Goal: Task Accomplishment & Management: Use online tool/utility

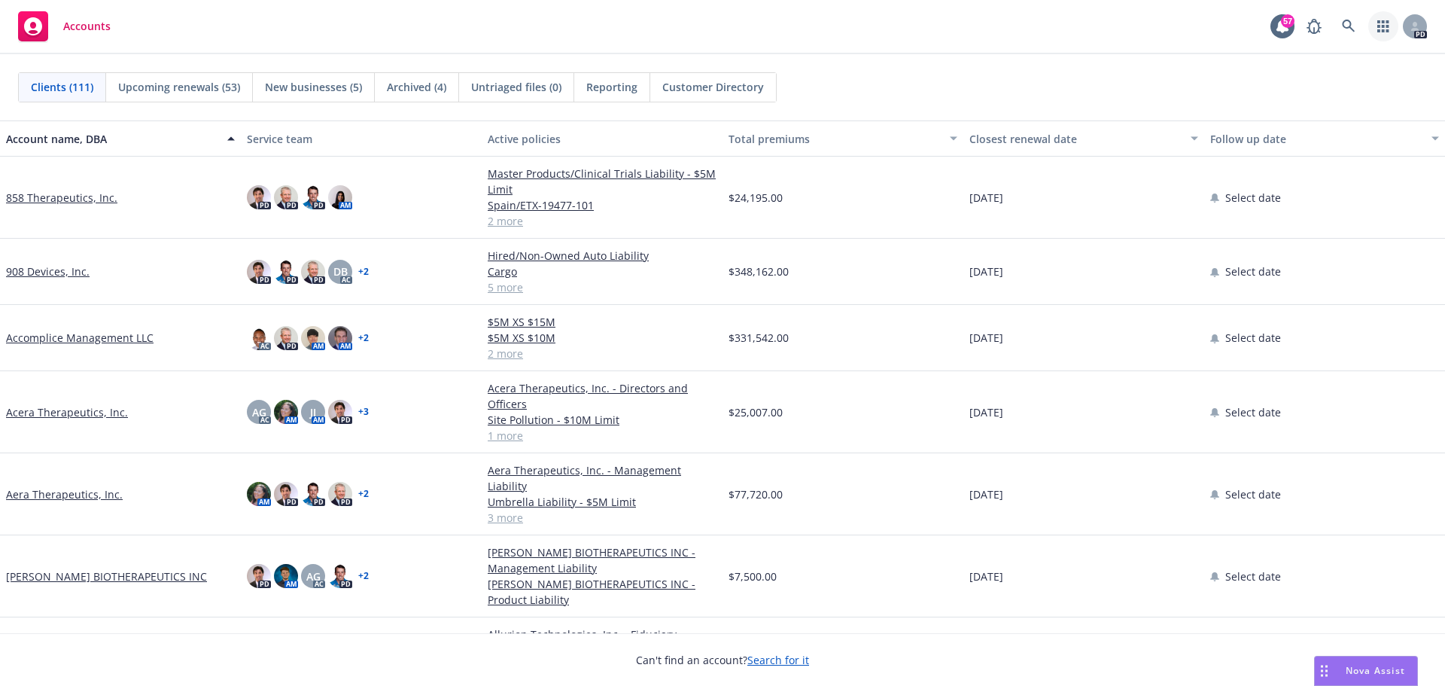
click at [1377, 28] on link "button" at bounding box center [1383, 26] width 30 height 30
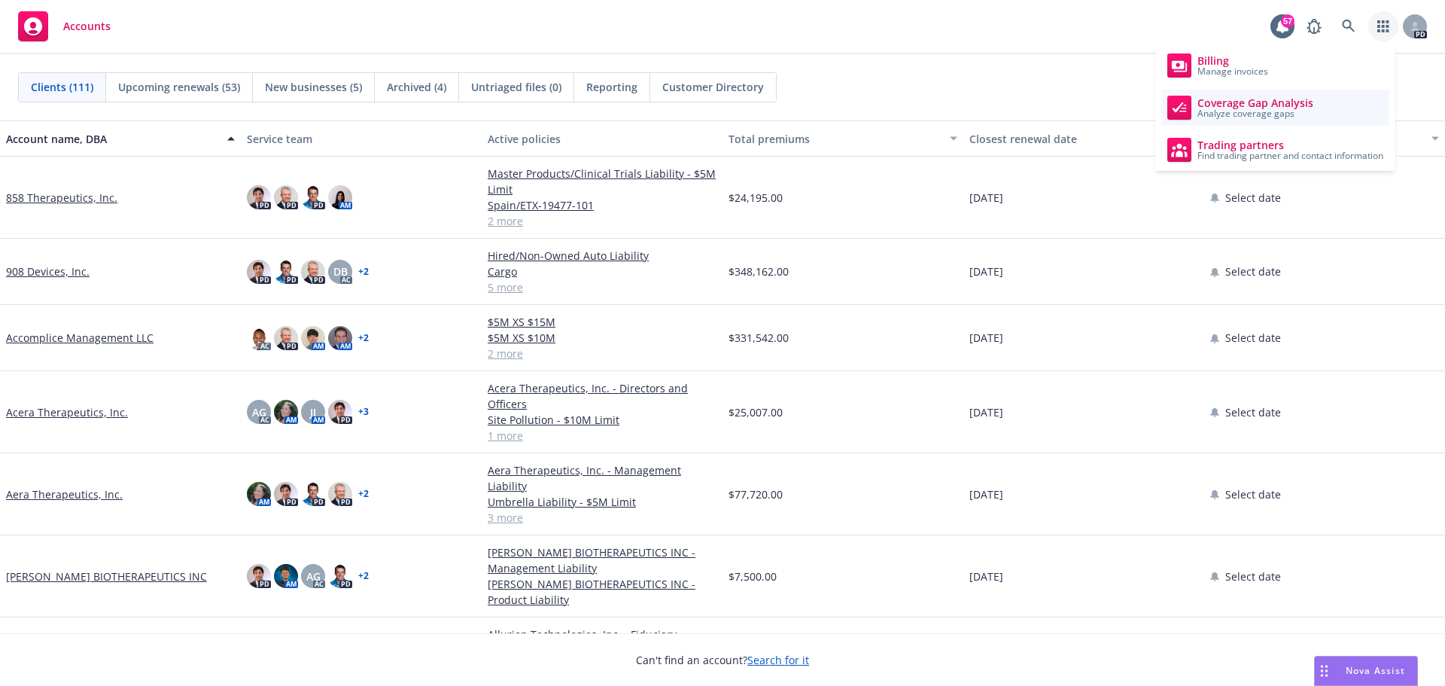
click at [1284, 111] on span "Analyze coverage gaps" at bounding box center [1255, 113] width 116 height 9
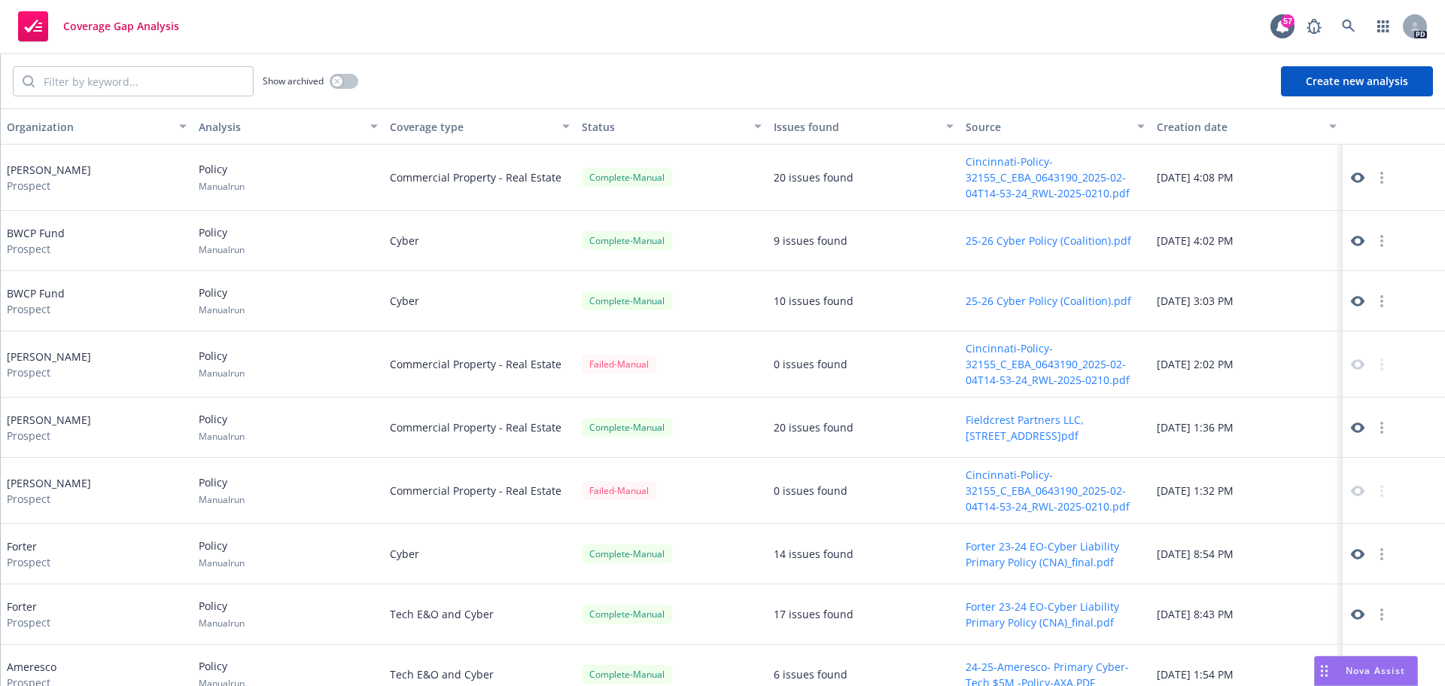
click at [1292, 78] on button "Create new analysis" at bounding box center [1357, 81] width 152 height 30
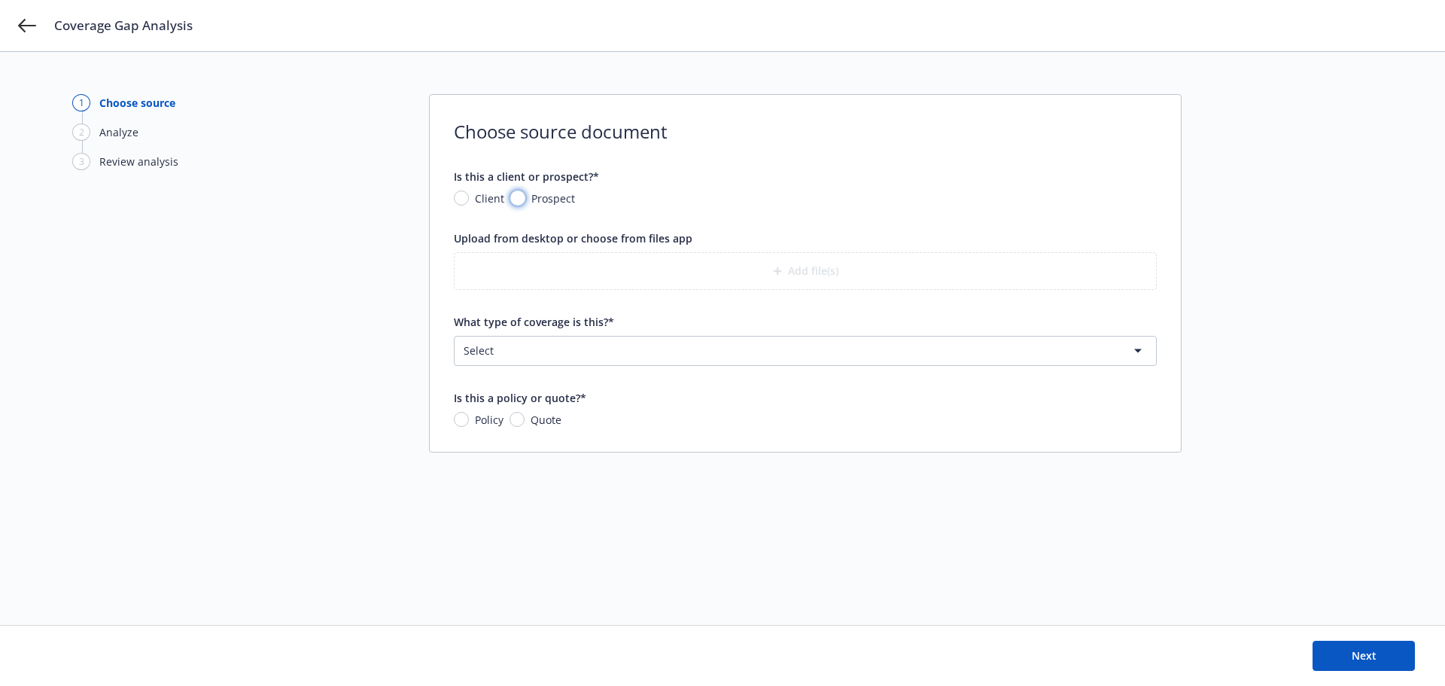
click at [516, 190] on input "Prospect" at bounding box center [517, 197] width 15 height 15
radio input "true"
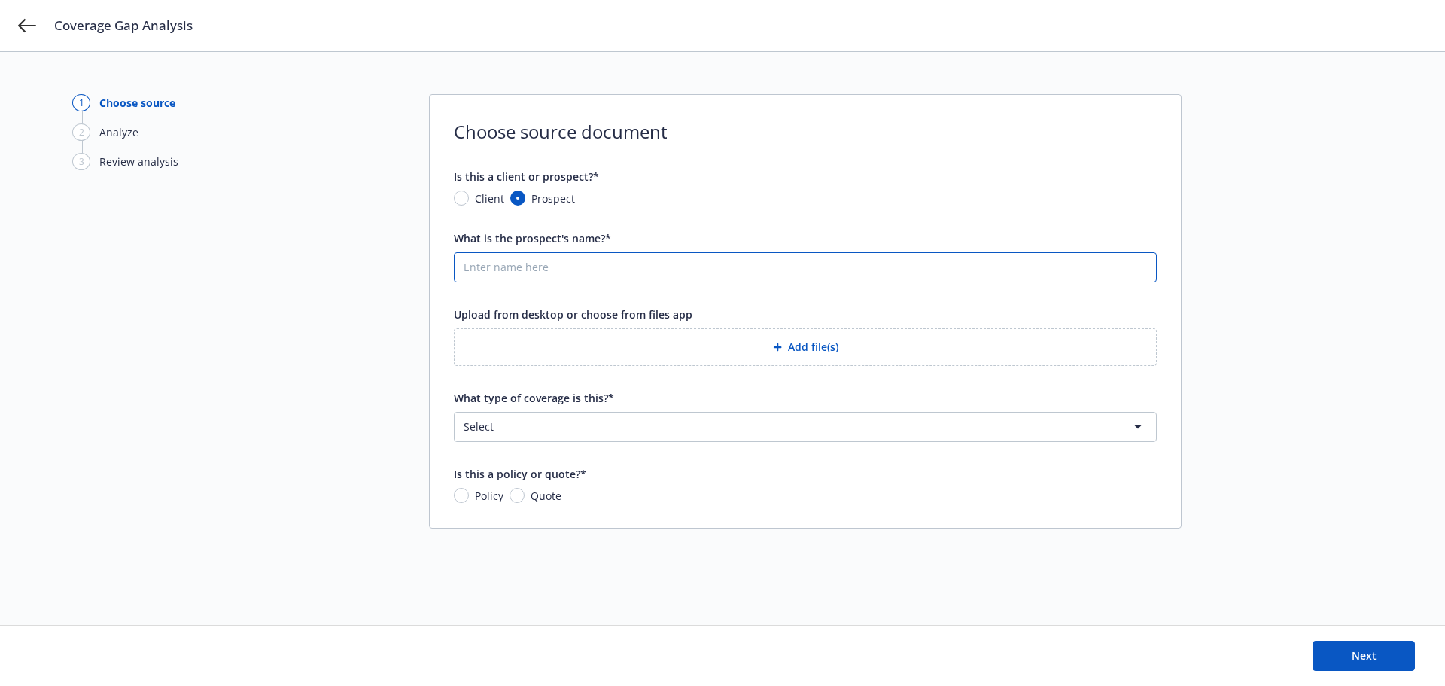
click at [523, 274] on input "What is the prospect's name?*" at bounding box center [805, 267] width 701 height 29
type input "BostonGene"
click at [777, 351] on icon "button" at bounding box center [777, 346] width 9 height 9
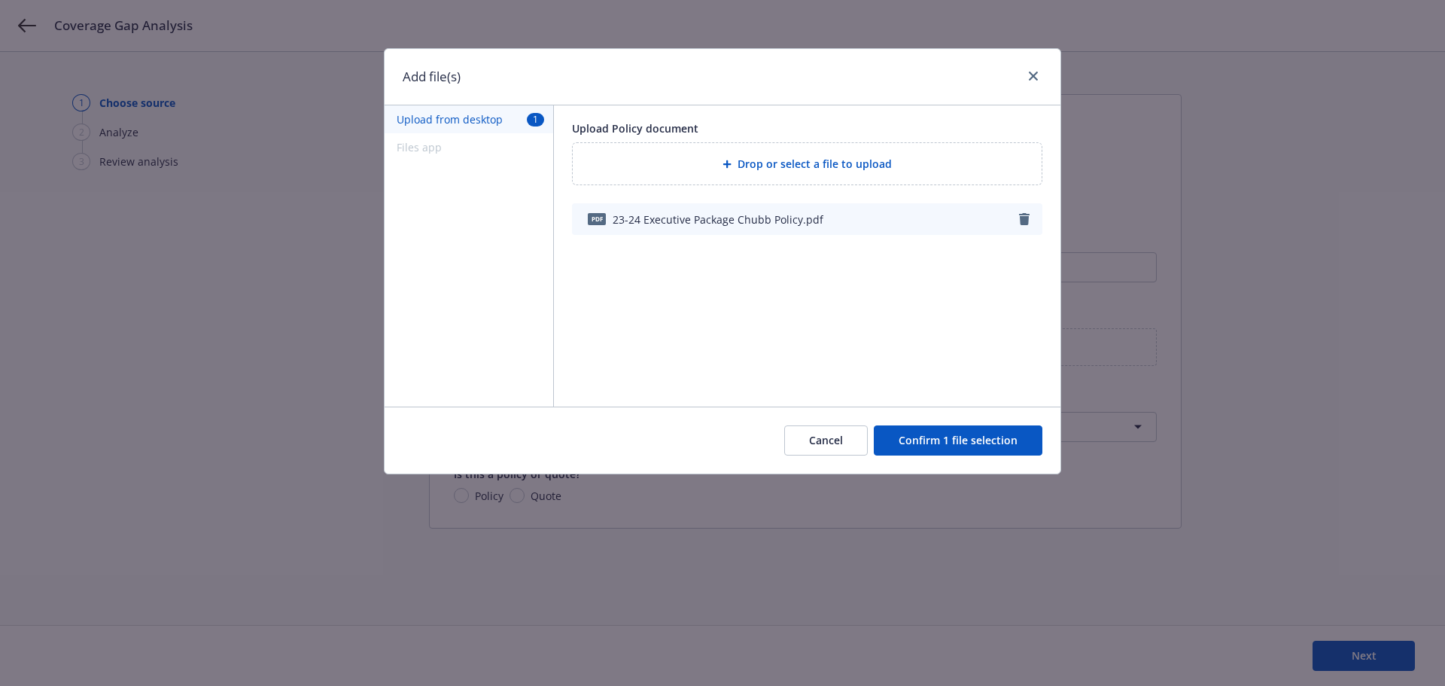
click at [957, 446] on button "Confirm 1 file selection" at bounding box center [958, 440] width 169 height 30
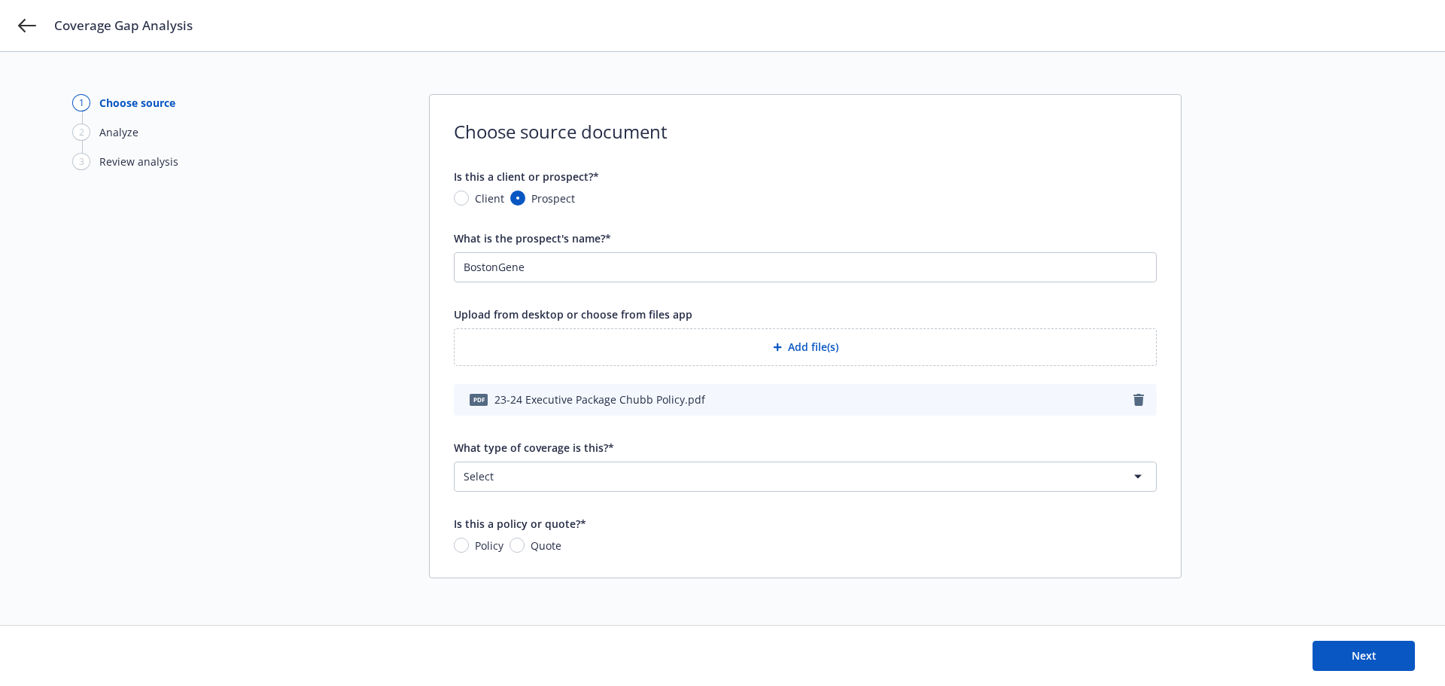
click at [1103, 474] on html "Coverage Gap Analysis 1 Choose source 2 Analyze 3 Review analysis Choose source…" at bounding box center [722, 343] width 1445 height 686
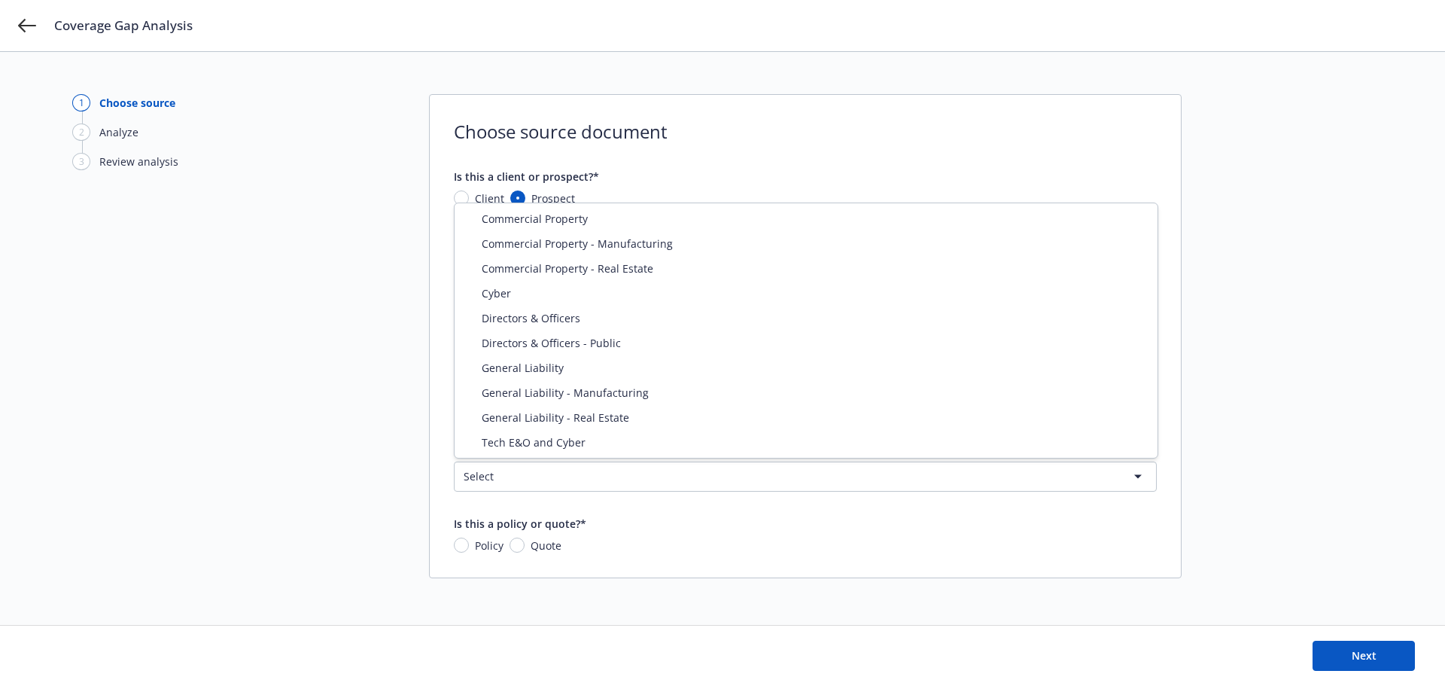
select select "DIRECTORS_AND_OFFICERS"
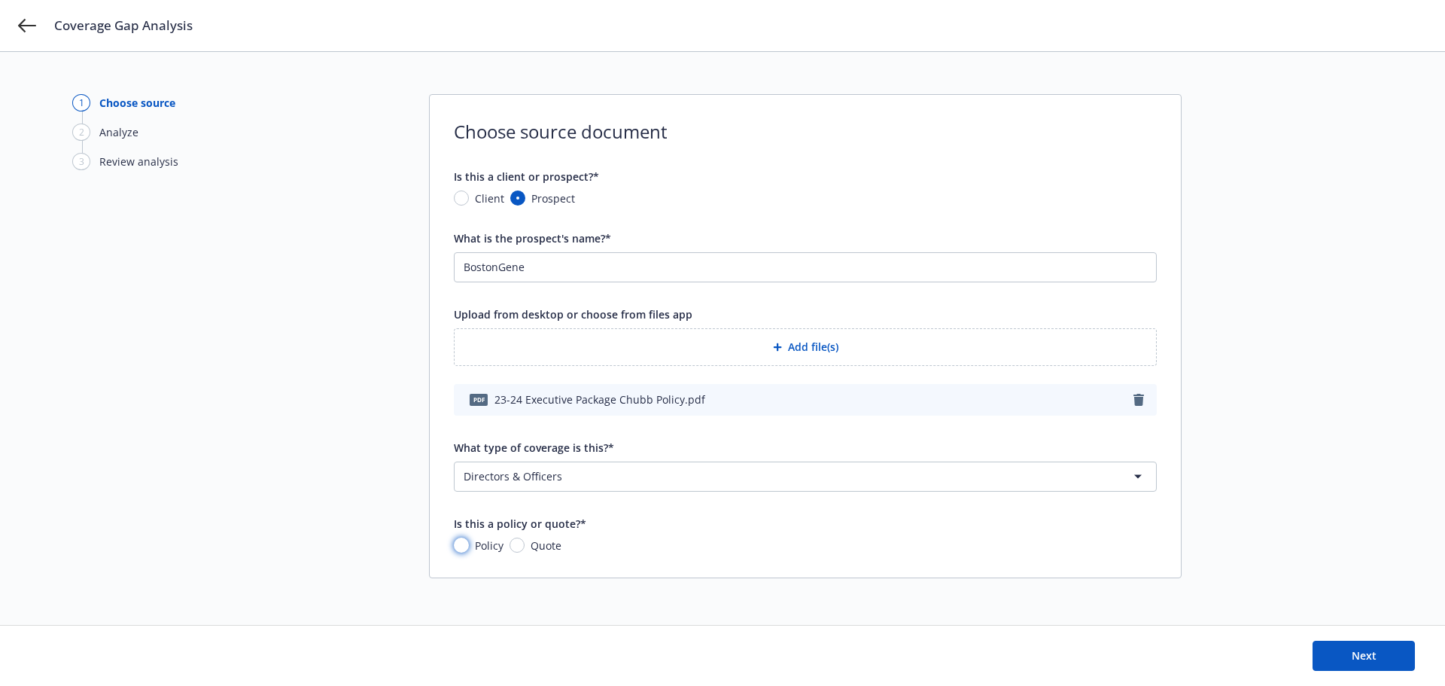
click at [463, 546] on input "Policy" at bounding box center [461, 544] width 15 height 15
radio input "true"
click at [1380, 652] on button "Next" at bounding box center [1364, 656] width 102 height 30
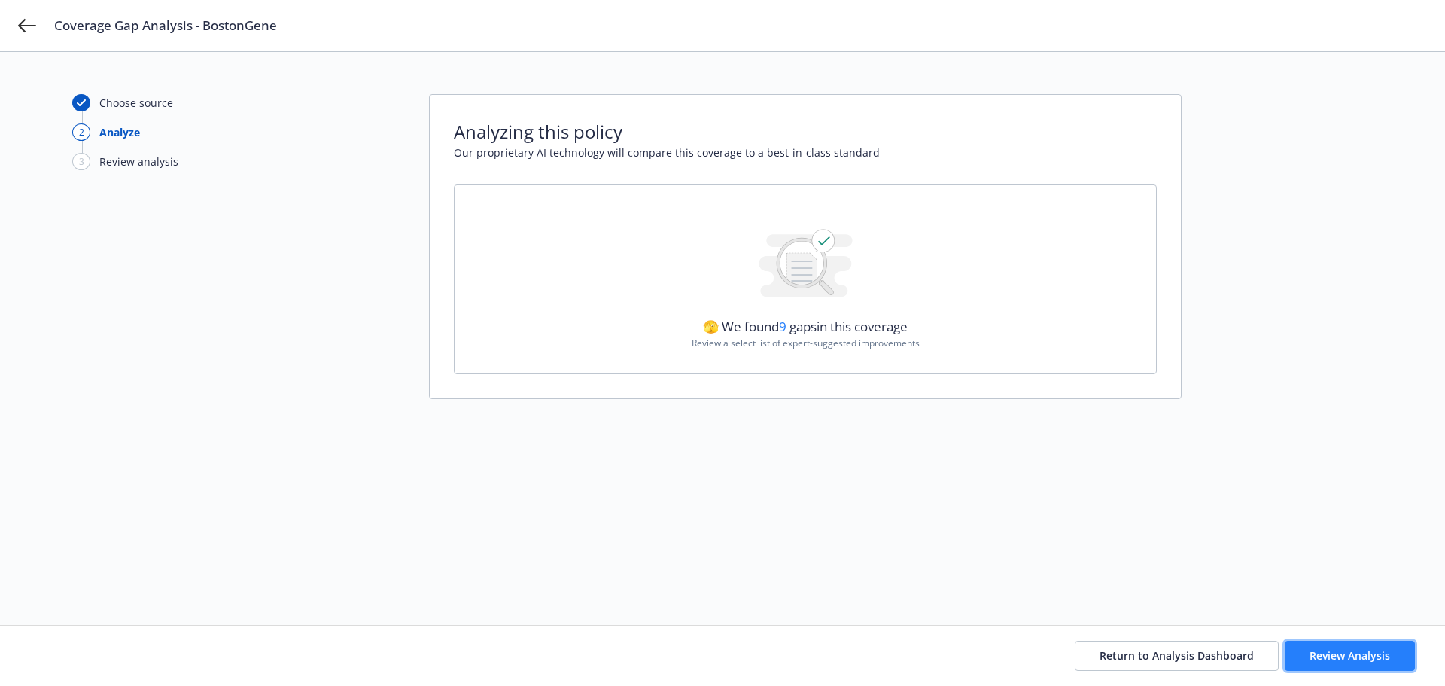
click at [1334, 662] on span "Review Analysis" at bounding box center [1350, 655] width 81 height 14
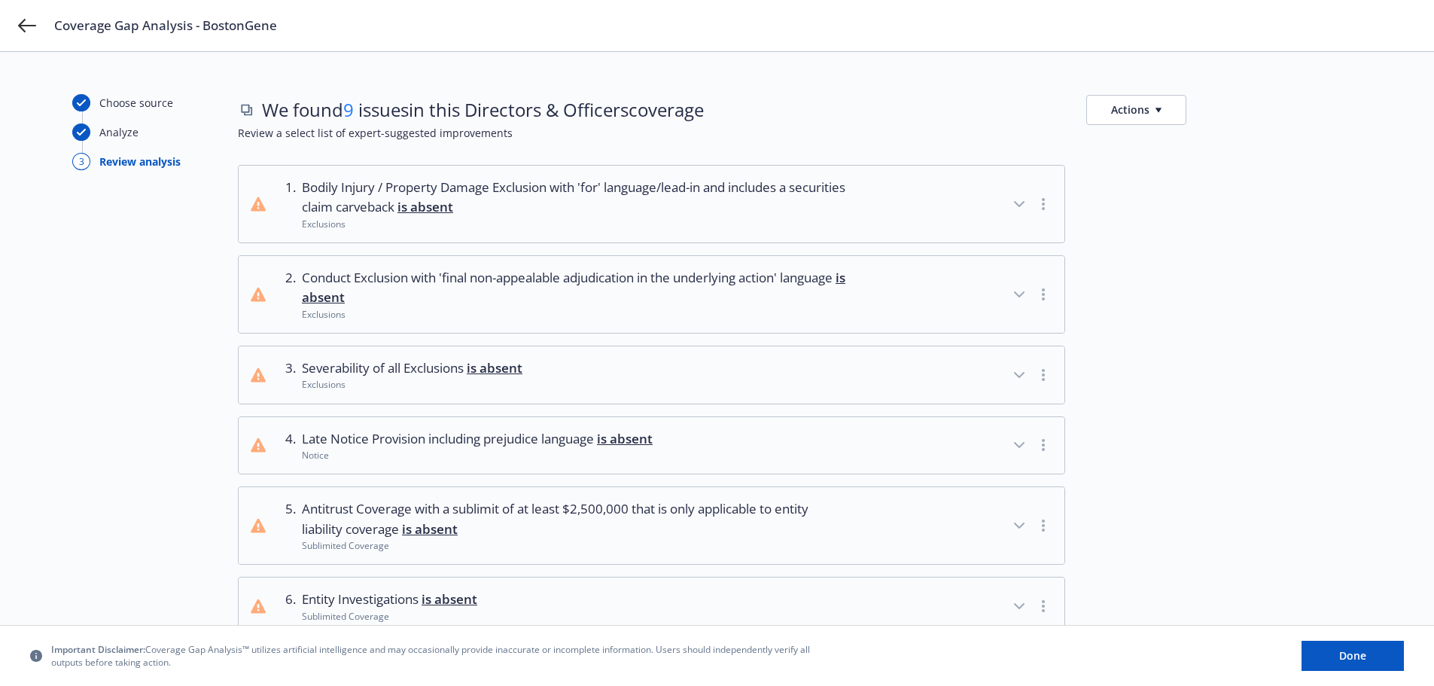
click at [1140, 111] on button "Actions" at bounding box center [1136, 110] width 100 height 30
click at [1181, 508] on div at bounding box center [1223, 525] width 275 height 78
click at [1140, 99] on button "Actions" at bounding box center [1136, 110] width 100 height 30
click at [1152, 163] on link "Copy full list of what we’ve checked for" at bounding box center [1208, 174] width 243 height 30
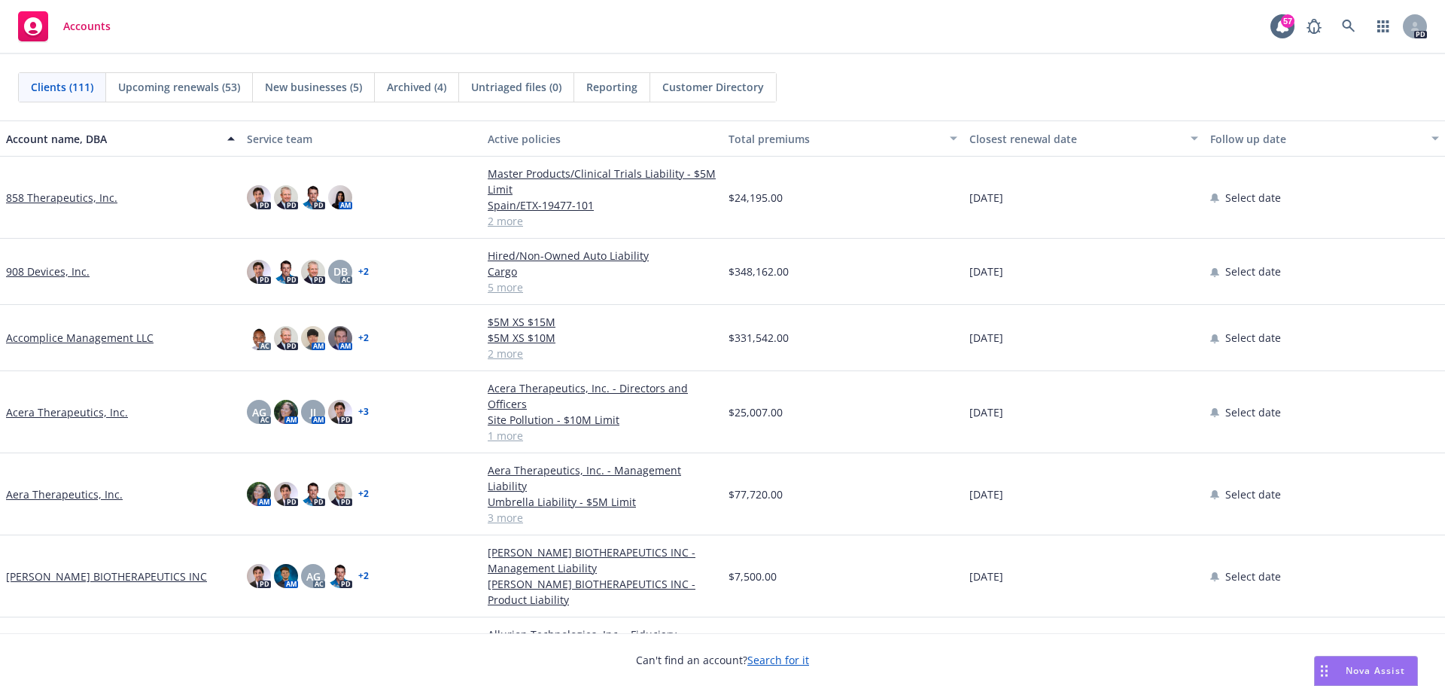
click at [1366, 665] on span "Nova Assist" at bounding box center [1375, 670] width 59 height 13
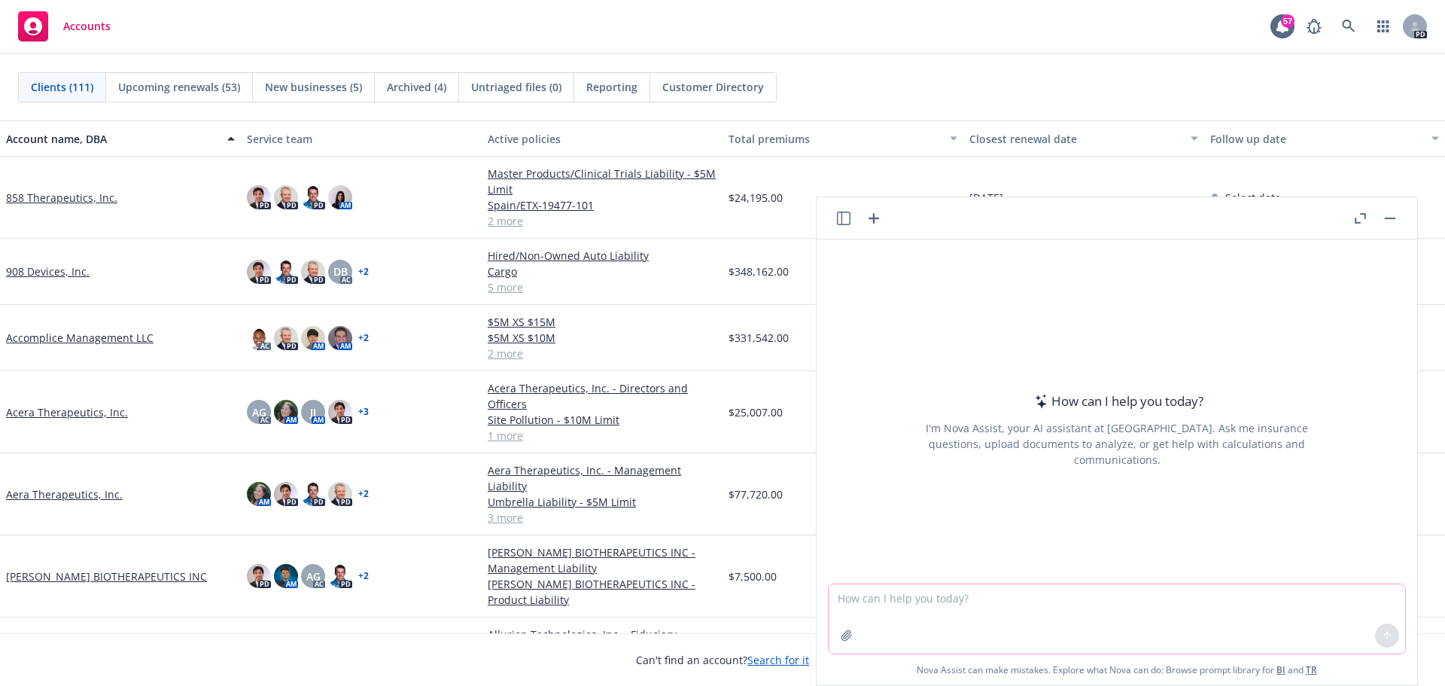
click at [853, 594] on textarea at bounding box center [1117, 618] width 577 height 69
click at [905, 603] on textarea at bounding box center [1117, 618] width 577 height 69
paste textarea "Bodily Injury / Property Damage Exclusion with 'for' language/lead-in and inclu…"
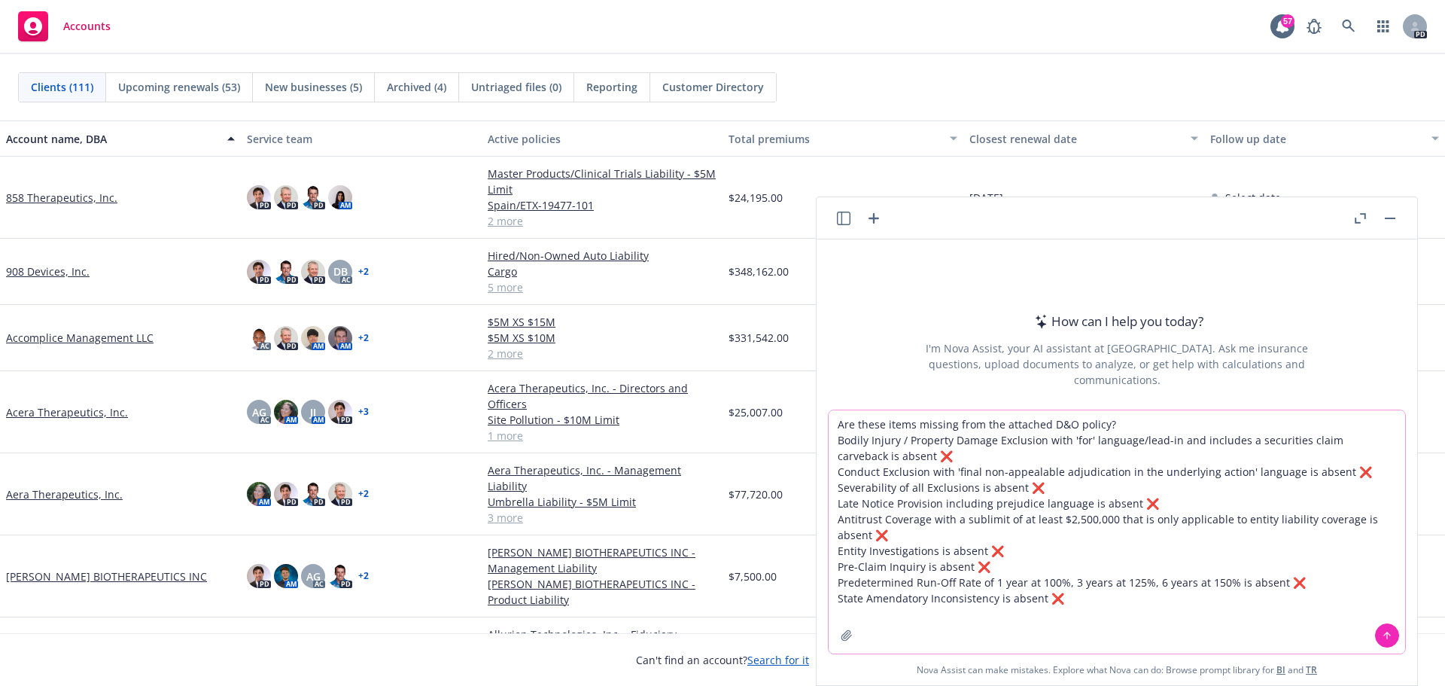
type textarea "Are these items missing from the attached D&O policy? Bodily Injury / Property …"
click at [841, 634] on icon "button" at bounding box center [847, 635] width 12 height 12
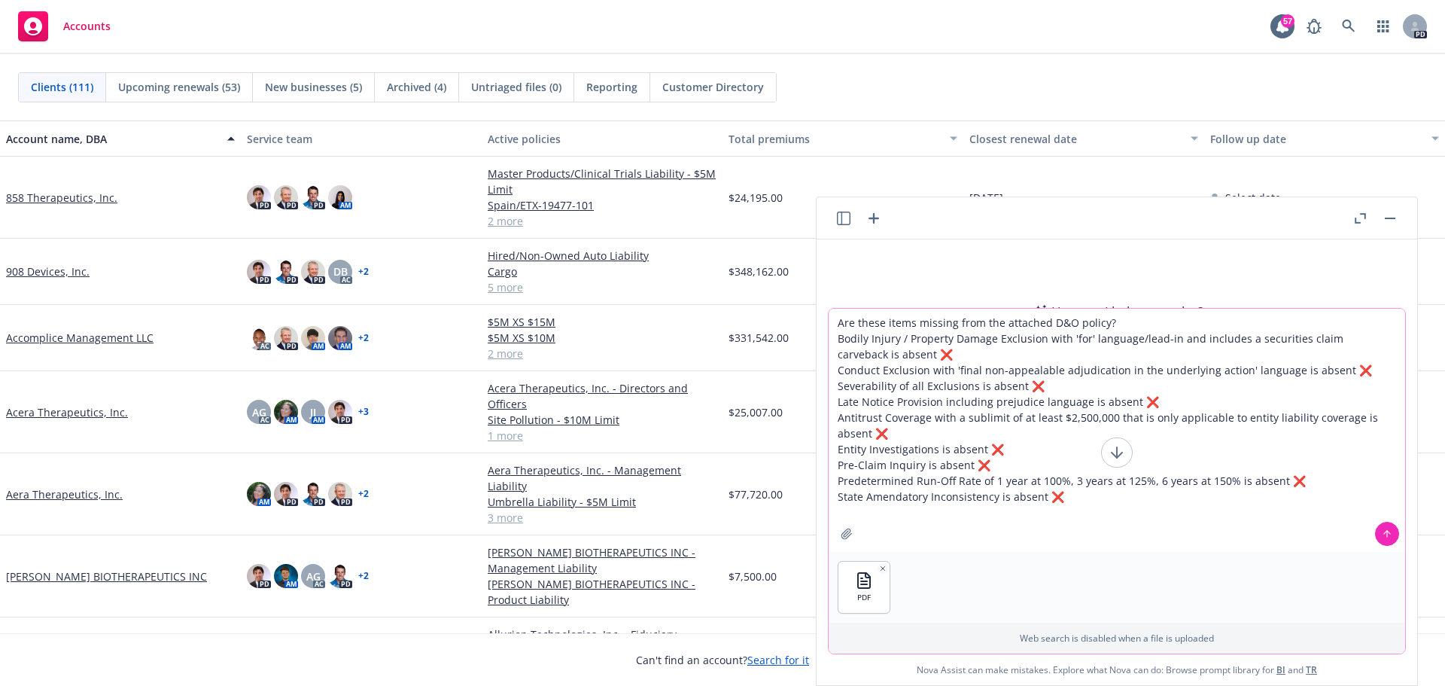
click at [1386, 540] on button at bounding box center [1387, 534] width 24 height 24
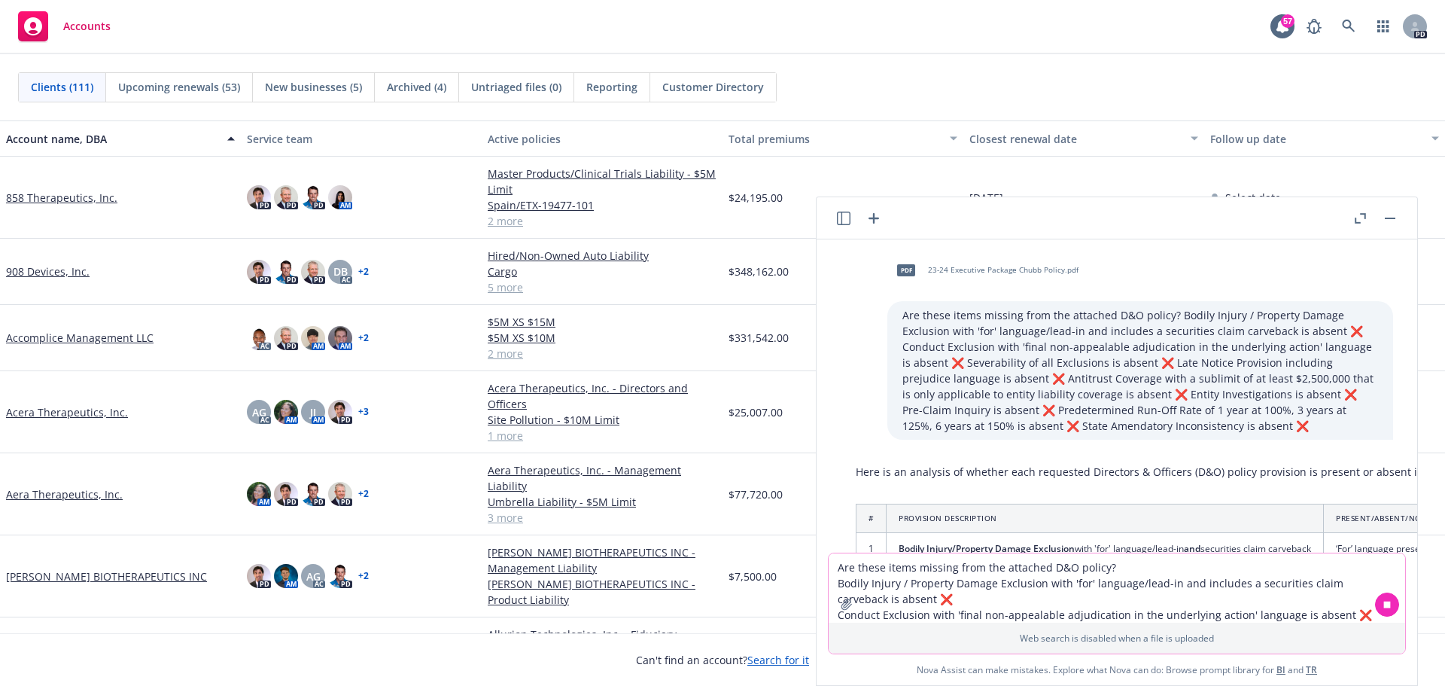
click at [1363, 219] on icon "button" at bounding box center [1360, 218] width 11 height 11
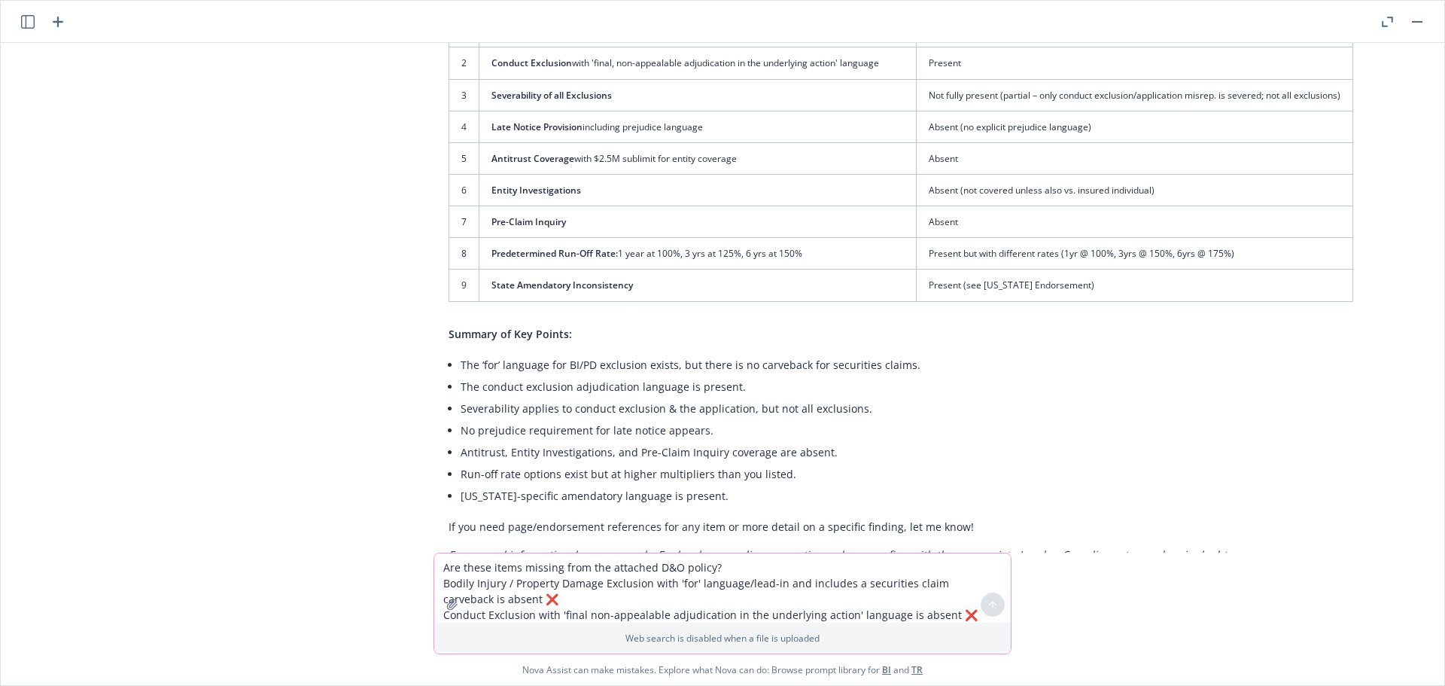
scroll to position [222, 0]
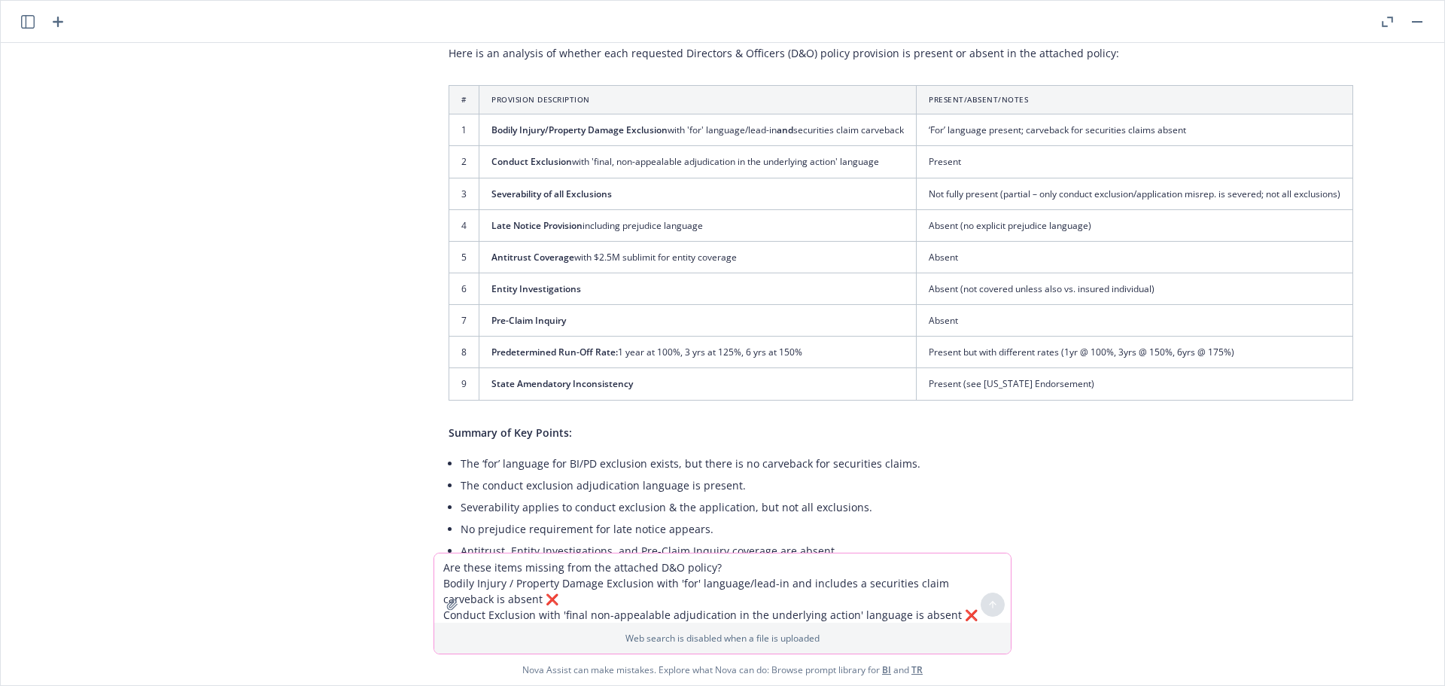
drag, startPoint x: 904, startPoint y: 135, endPoint x: 884, endPoint y: 135, distance: 19.6
click at [884, 135] on td "Bodily Injury/Property Damage Exclusion with 'for' language/lead-in and securit…" at bounding box center [697, 130] width 437 height 32
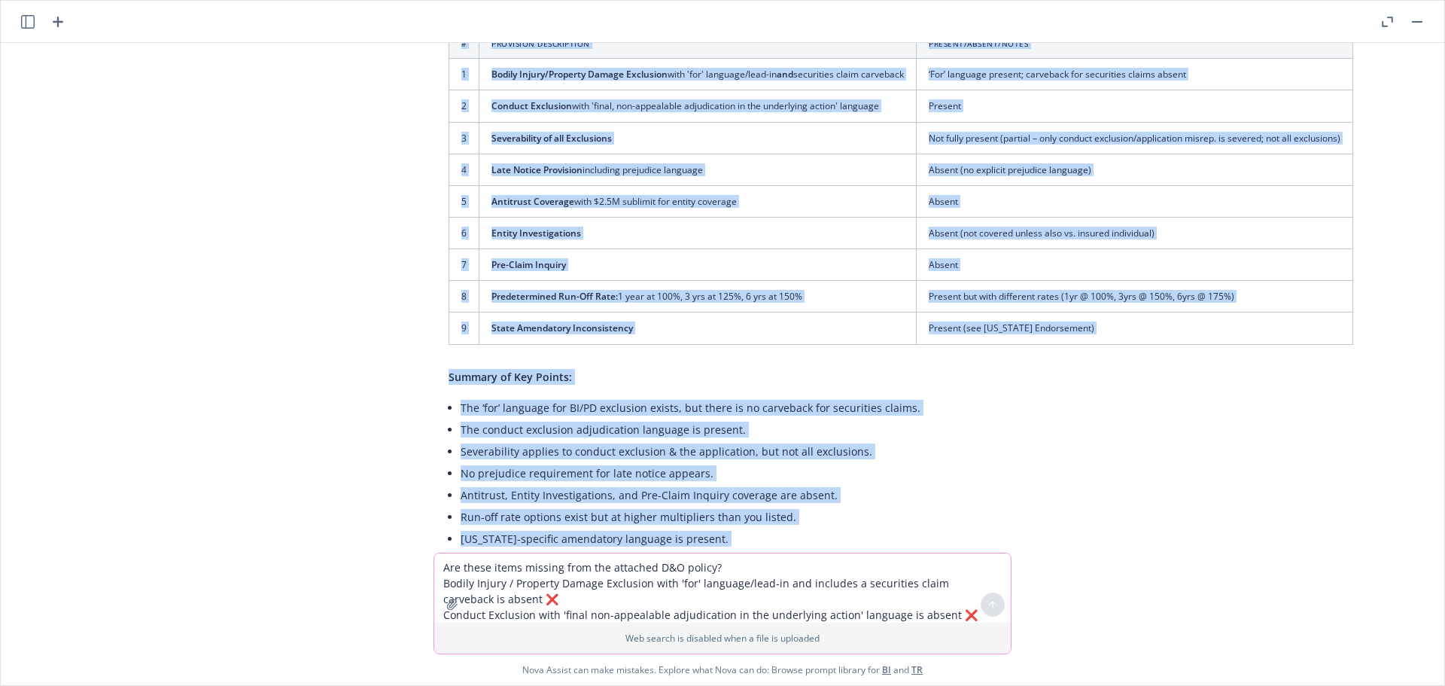
scroll to position [373, 0]
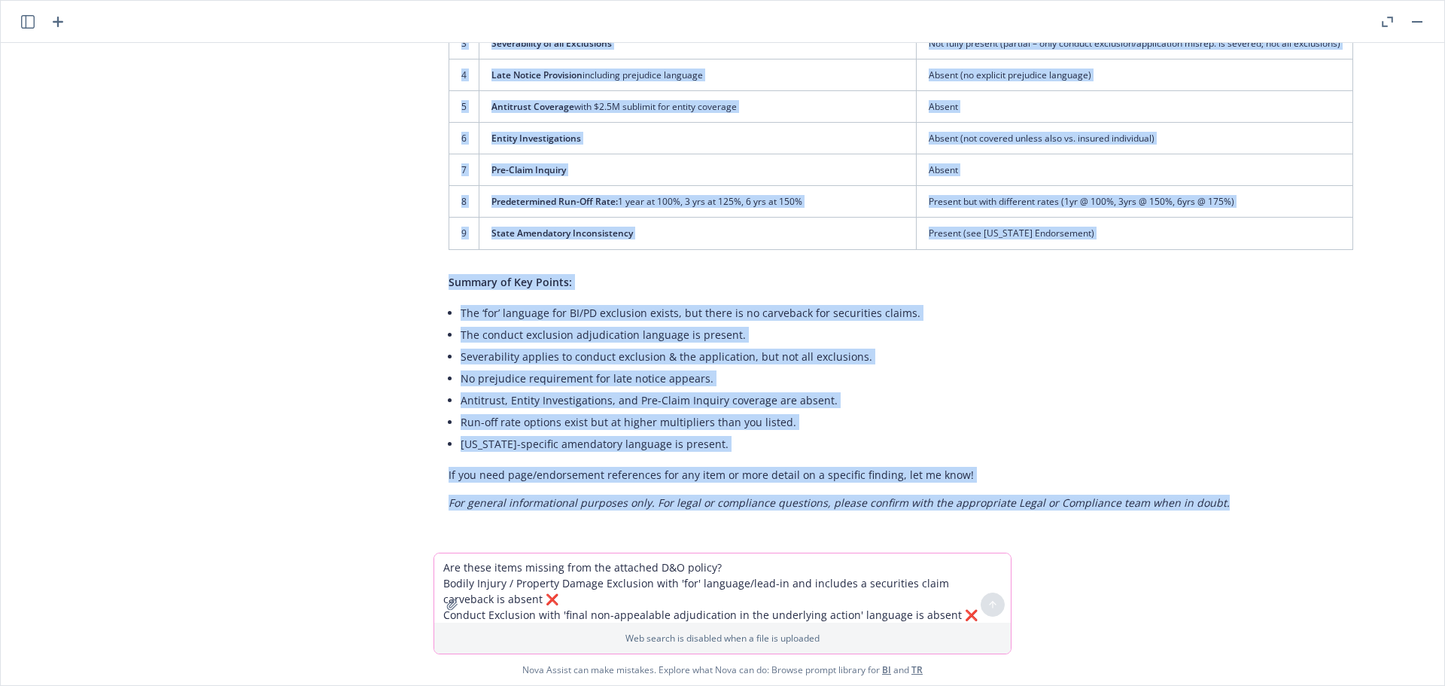
drag, startPoint x: 504, startPoint y: 115, endPoint x: 1201, endPoint y: 508, distance: 800.1
click at [1201, 508] on div "pdf 23-24 Executive Package Chubb Policy.pdf Are these items missing from the a…" at bounding box center [723, 298] width 1444 height 510
copy div "Are these items missing from the attached D&O policy? Bodily Injury / Property …"
click at [455, 576] on textarea "Are these items missing from the attached D&O policy? Bodily Injury / Property …" at bounding box center [722, 587] width 577 height 69
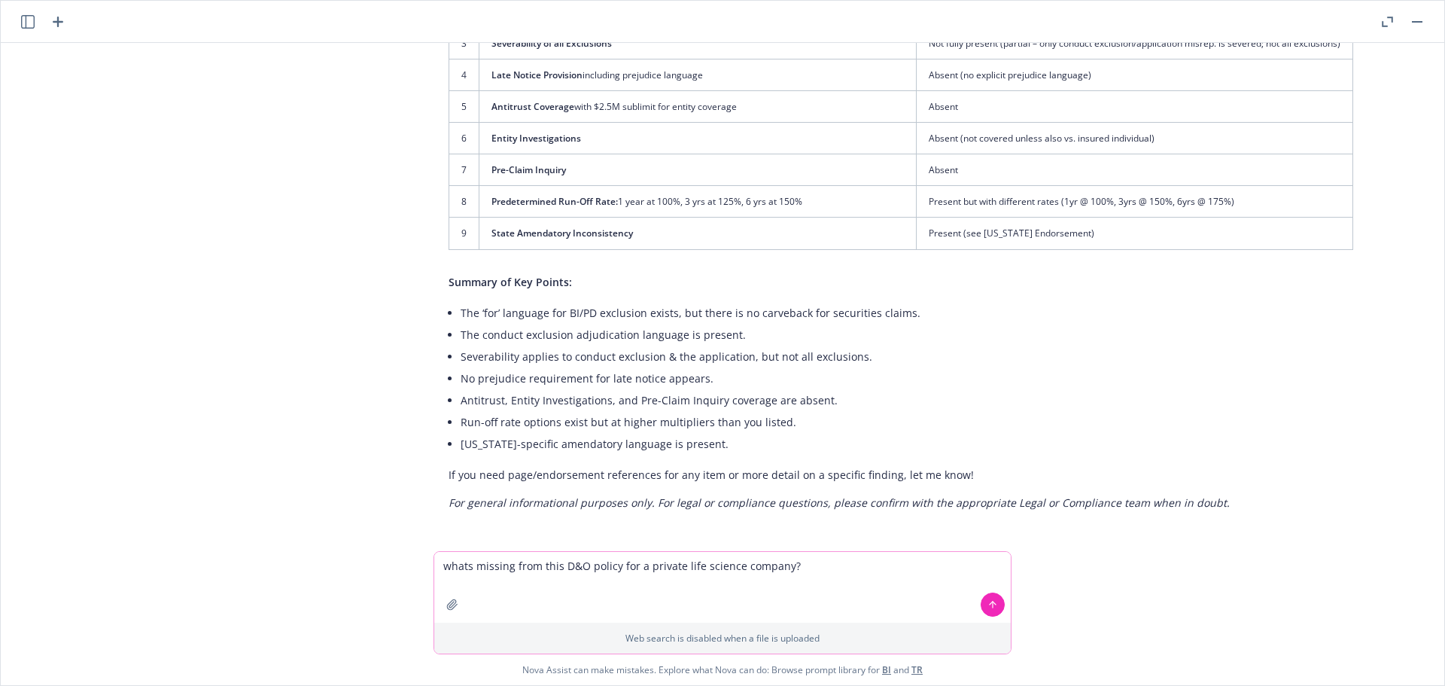
type textarea "whats missing from this D&O policy for a private life science company?"
click at [447, 606] on icon "button" at bounding box center [452, 604] width 10 height 10
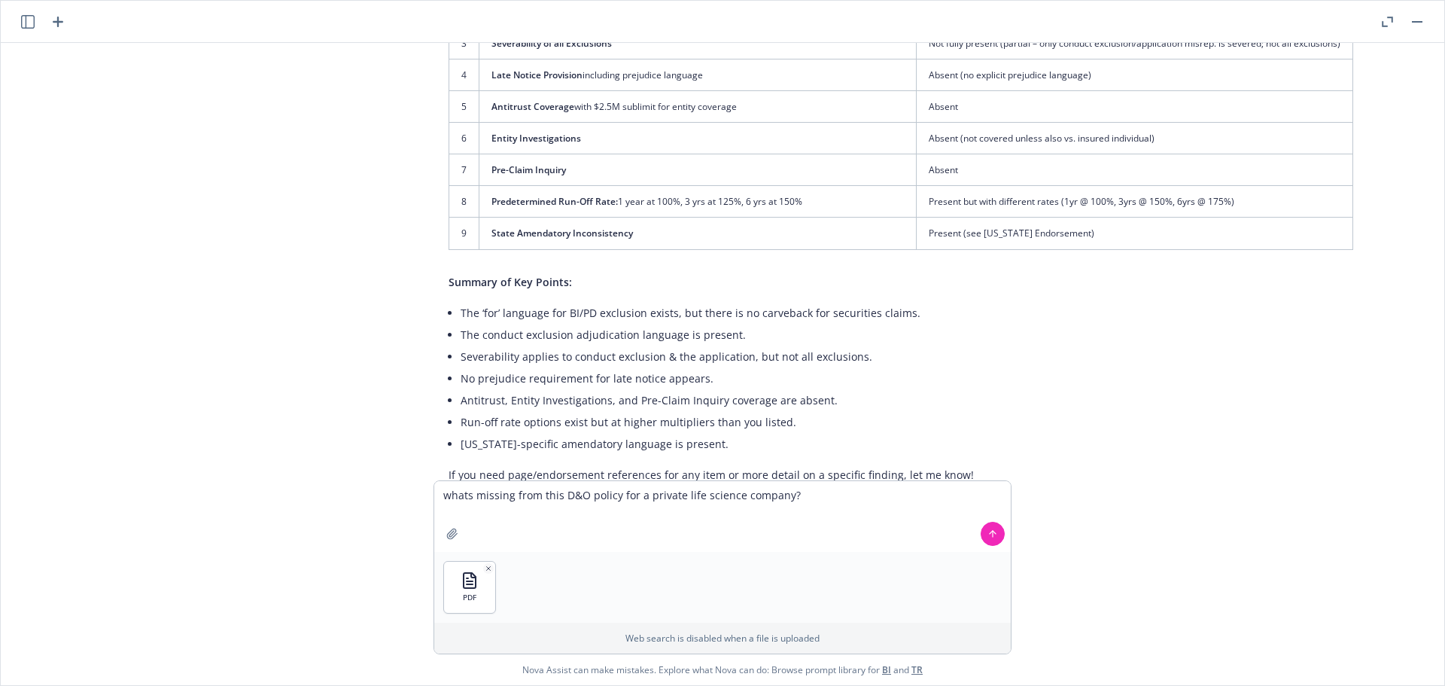
click at [993, 534] on button at bounding box center [993, 534] width 24 height 24
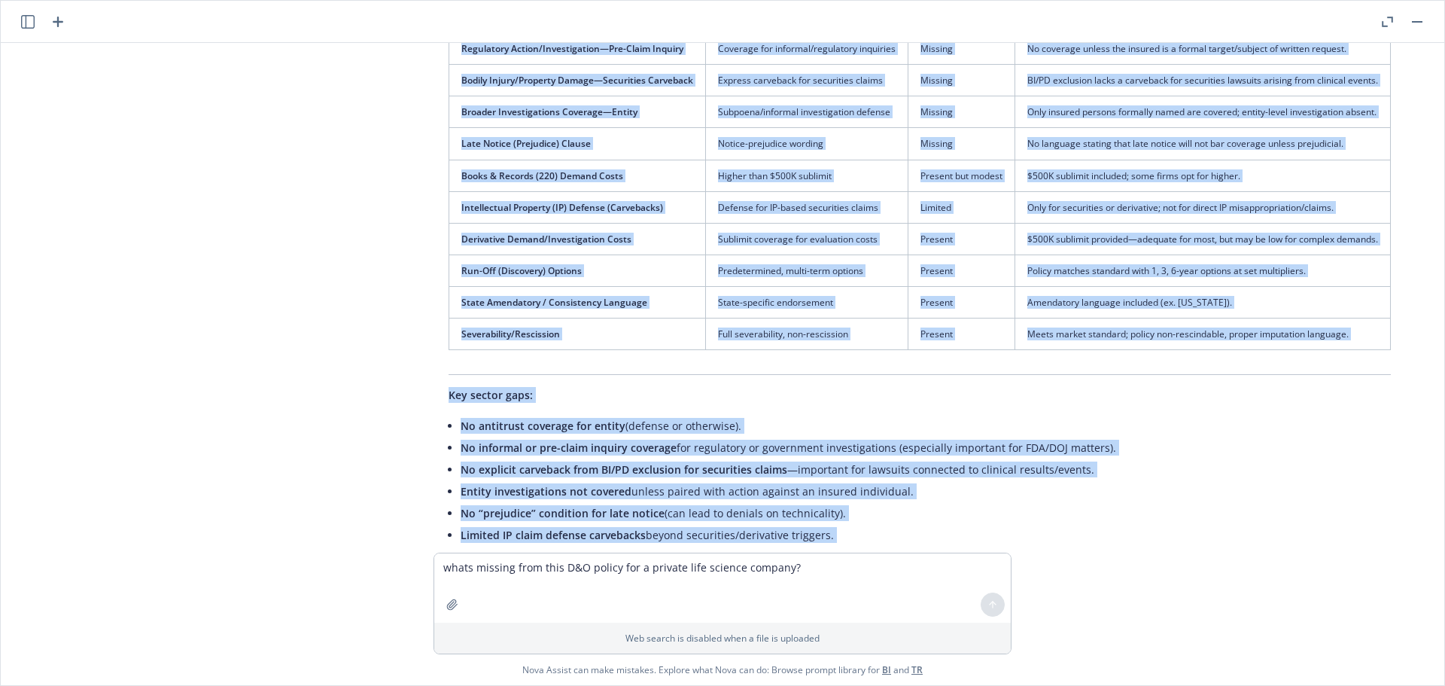
scroll to position [1380, 0]
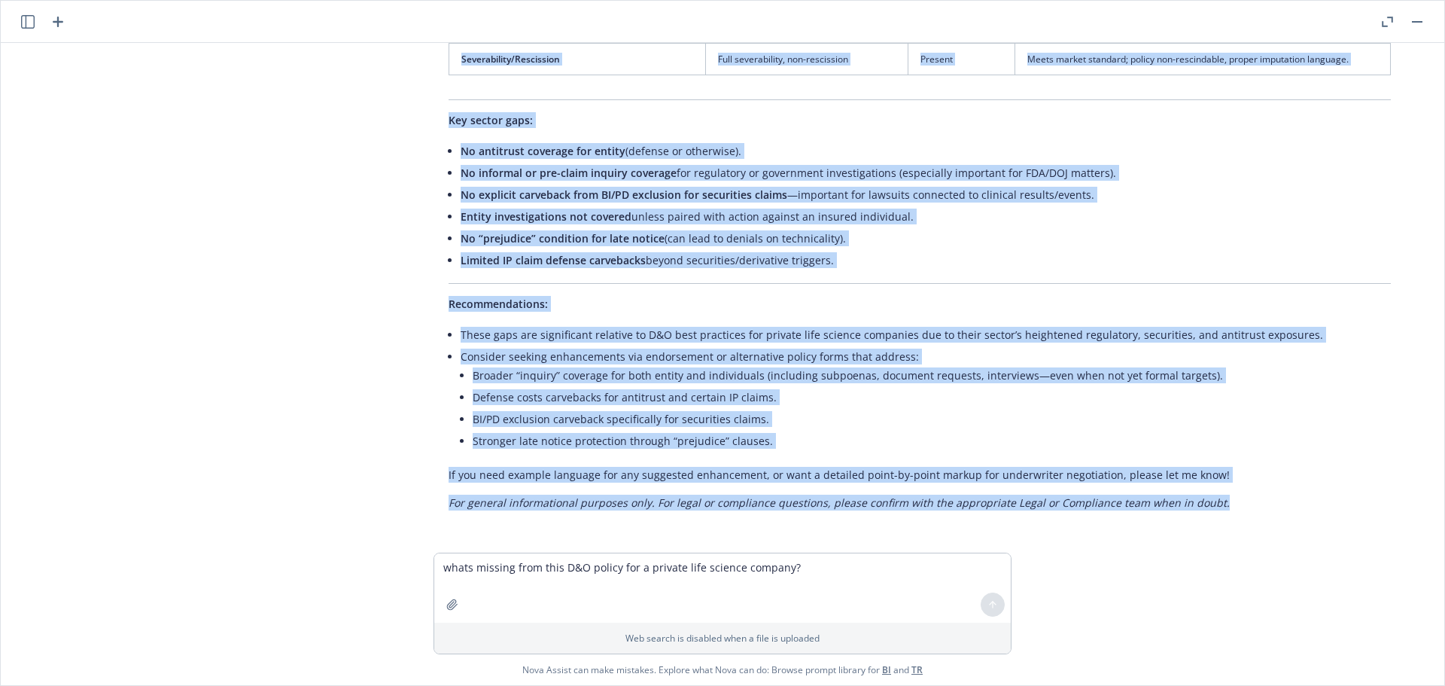
drag, startPoint x: 622, startPoint y: 191, endPoint x: 1214, endPoint y: 508, distance: 671.1
click at [1214, 508] on div "pdf 23-24 Executive Package Chubb Policy.pdf Are these items missing from the a…" at bounding box center [723, 298] width 1444 height 510
copy div "whats missing from this D&O policy for a private life science company? Based on…"
click at [239, 278] on div "pdf 23-24 Executive Package Chubb Policy.pdf Are these items missing from the a…" at bounding box center [723, 298] width 1444 height 510
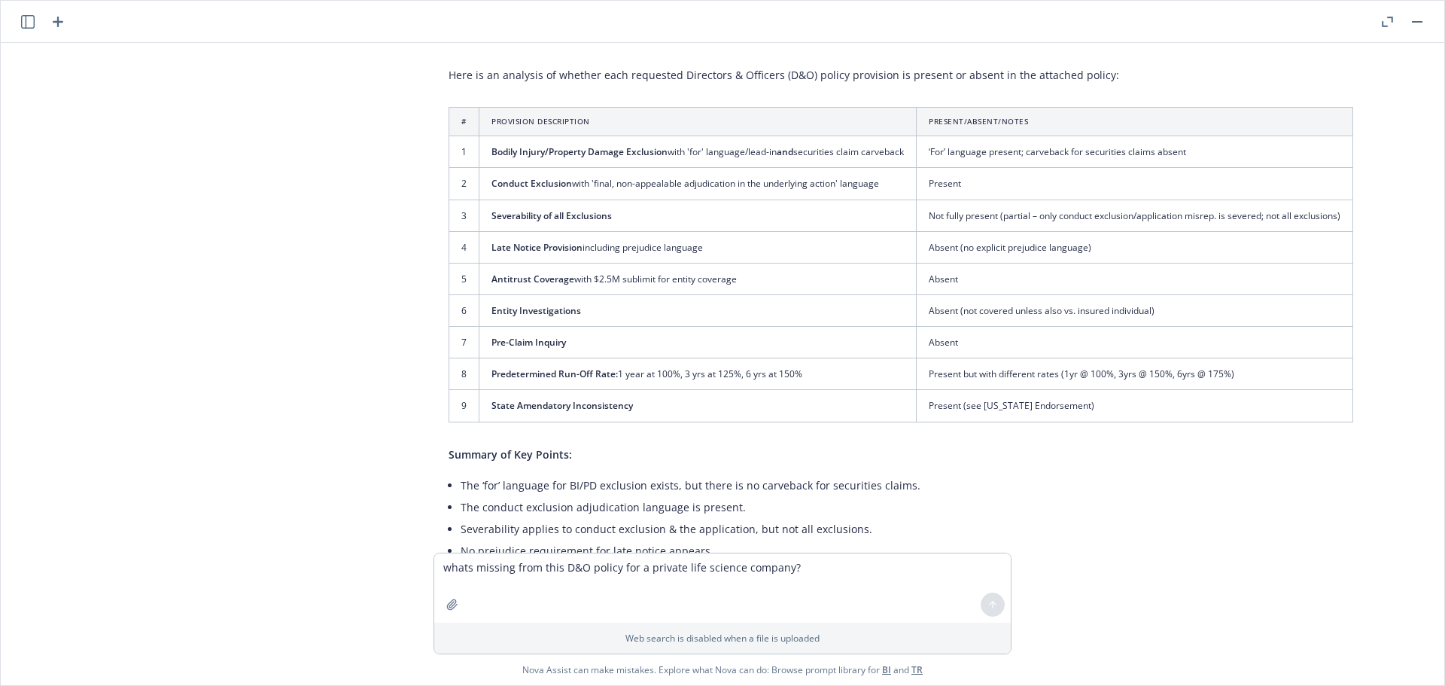
scroll to position [175, 0]
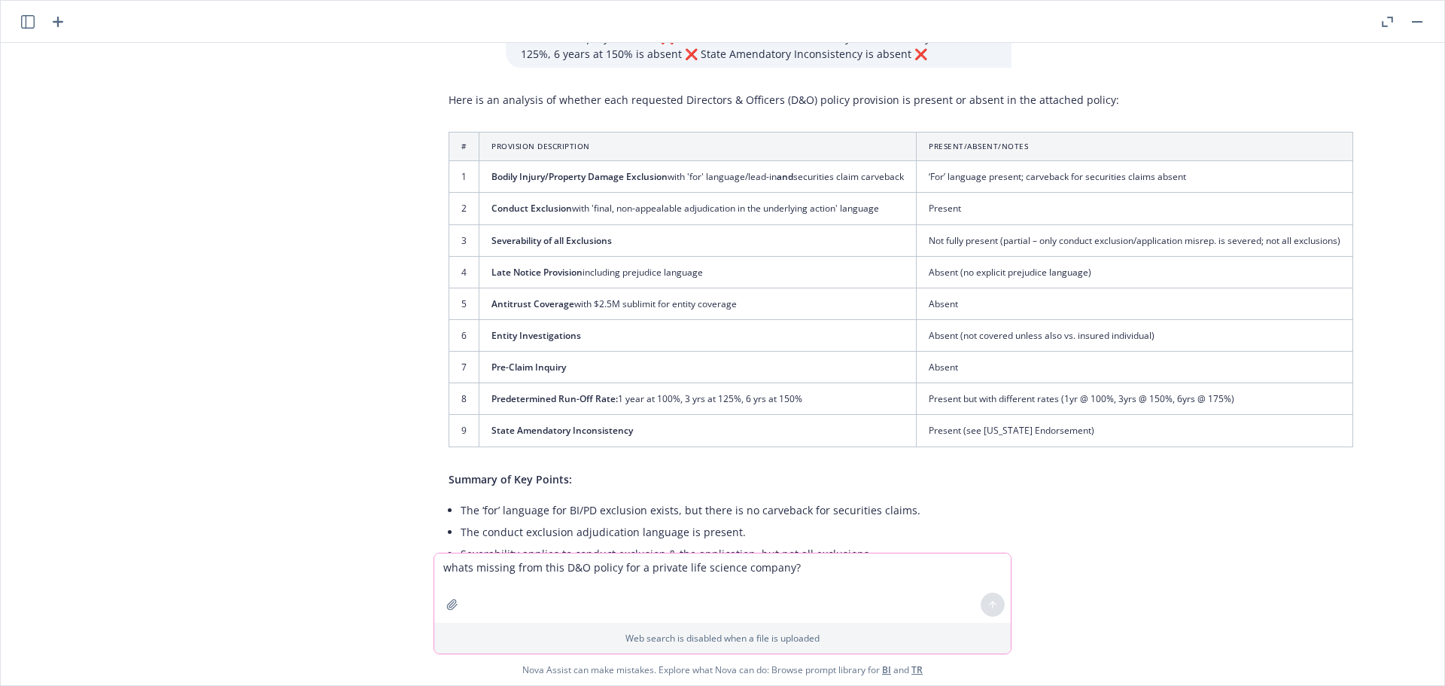
click at [519, 565] on textarea "whats missing from this D&O policy for a private life science company?" at bounding box center [722, 587] width 577 height 69
click at [482, 568] on textarea "what is a carveback"?" at bounding box center [722, 587] width 577 height 71
type textarea "what is a "carveback"?"
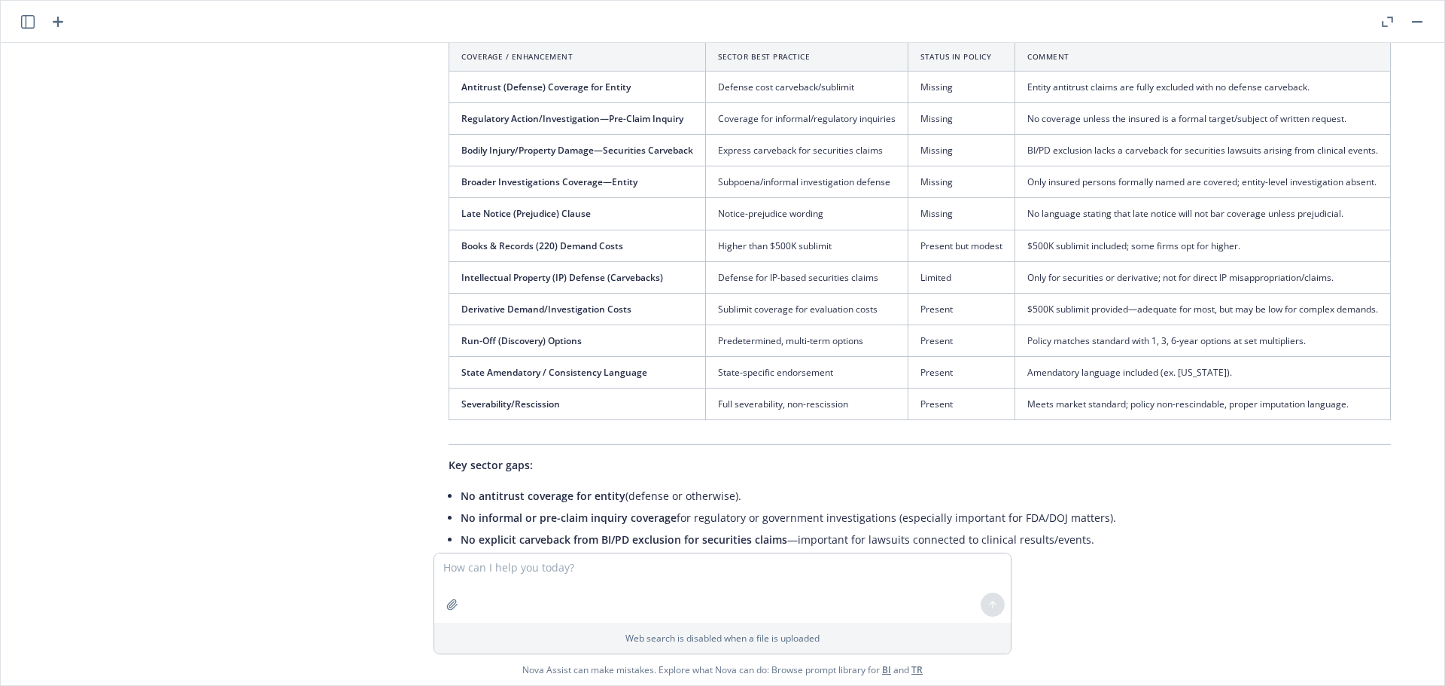
scroll to position [1012, 0]
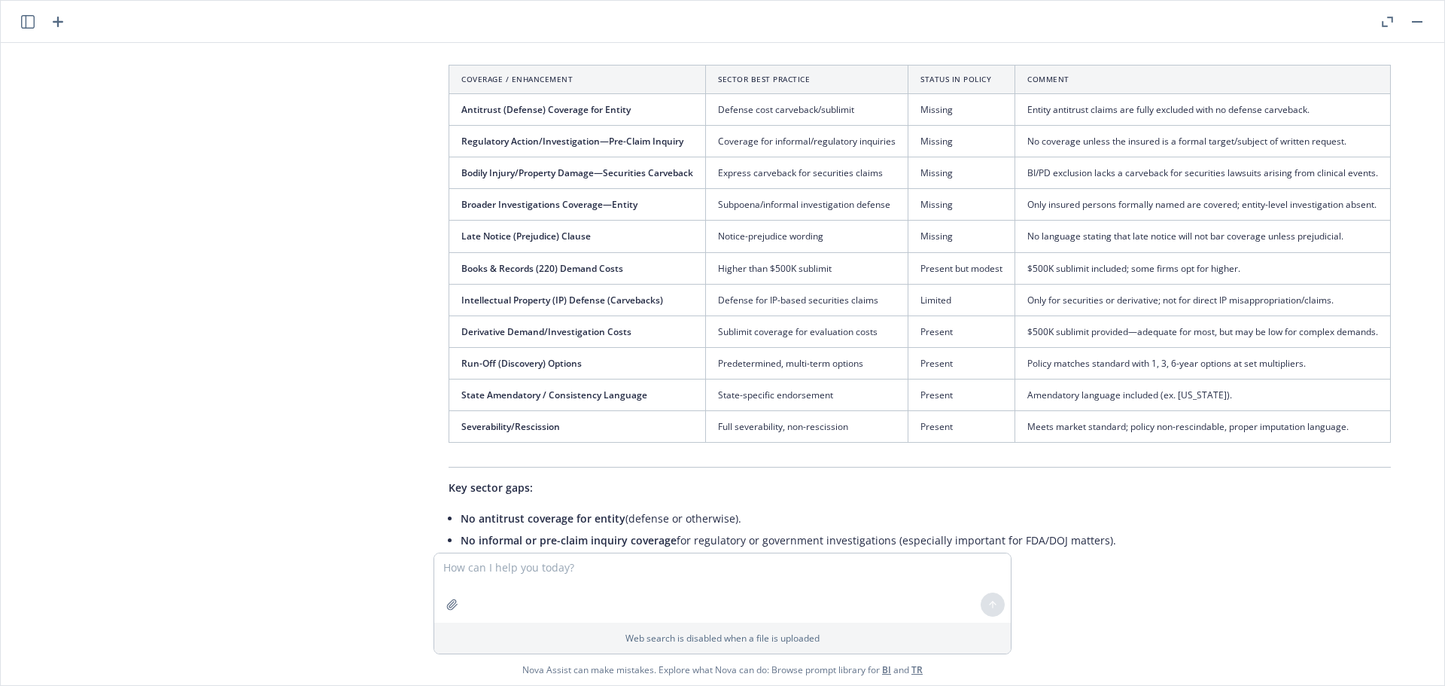
click at [510, 418] on td "Severability/Rescission" at bounding box center [577, 427] width 257 height 32
click at [398, 229] on div "pdf 23-24 Executive Package Chubb Policy.pdf Are these items missing from the a…" at bounding box center [723, 298] width 1444 height 510
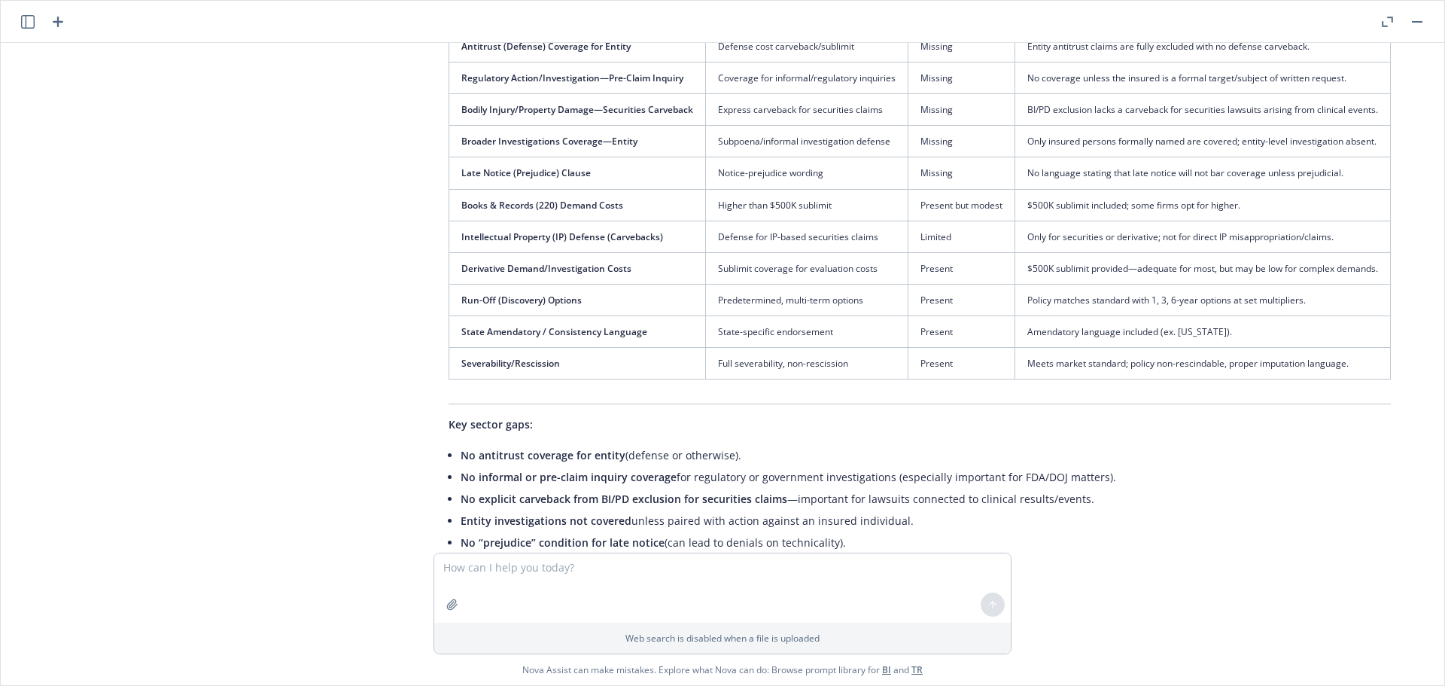
scroll to position [1089, 0]
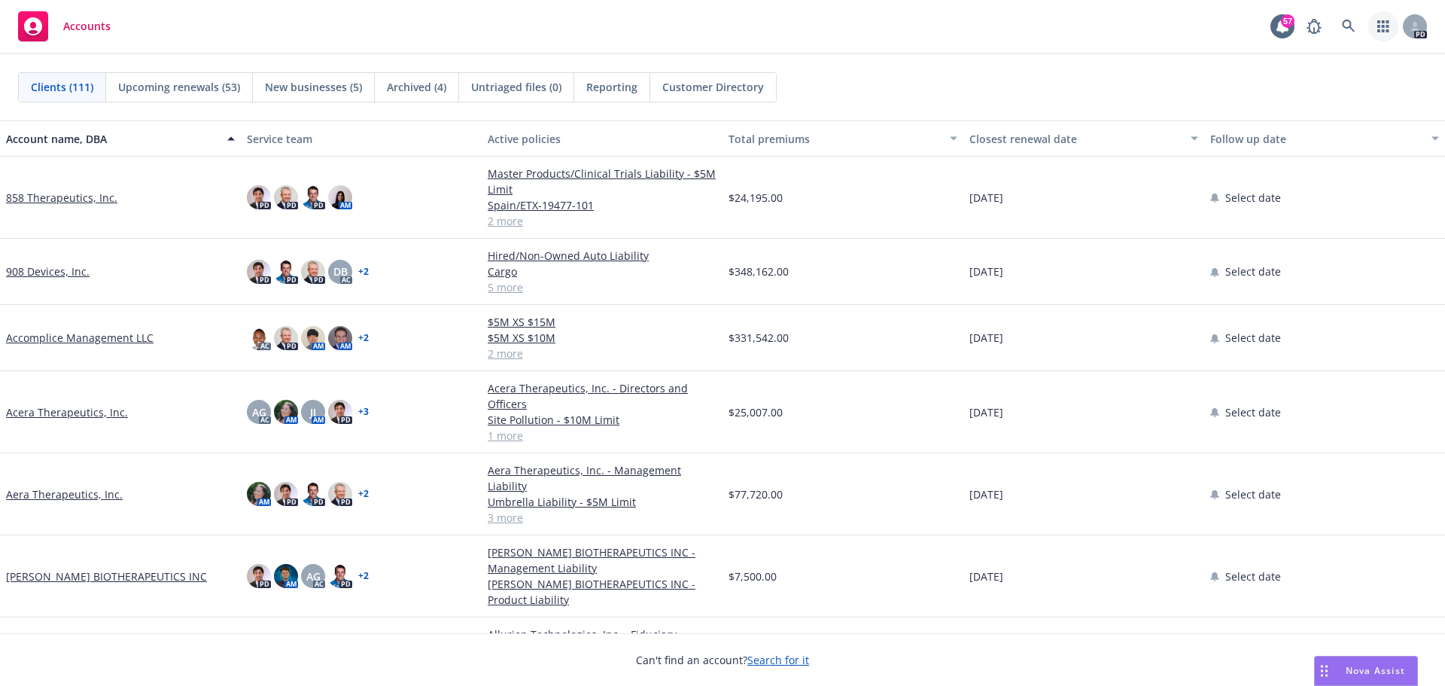
click at [1372, 26] on link "button" at bounding box center [1383, 26] width 30 height 30
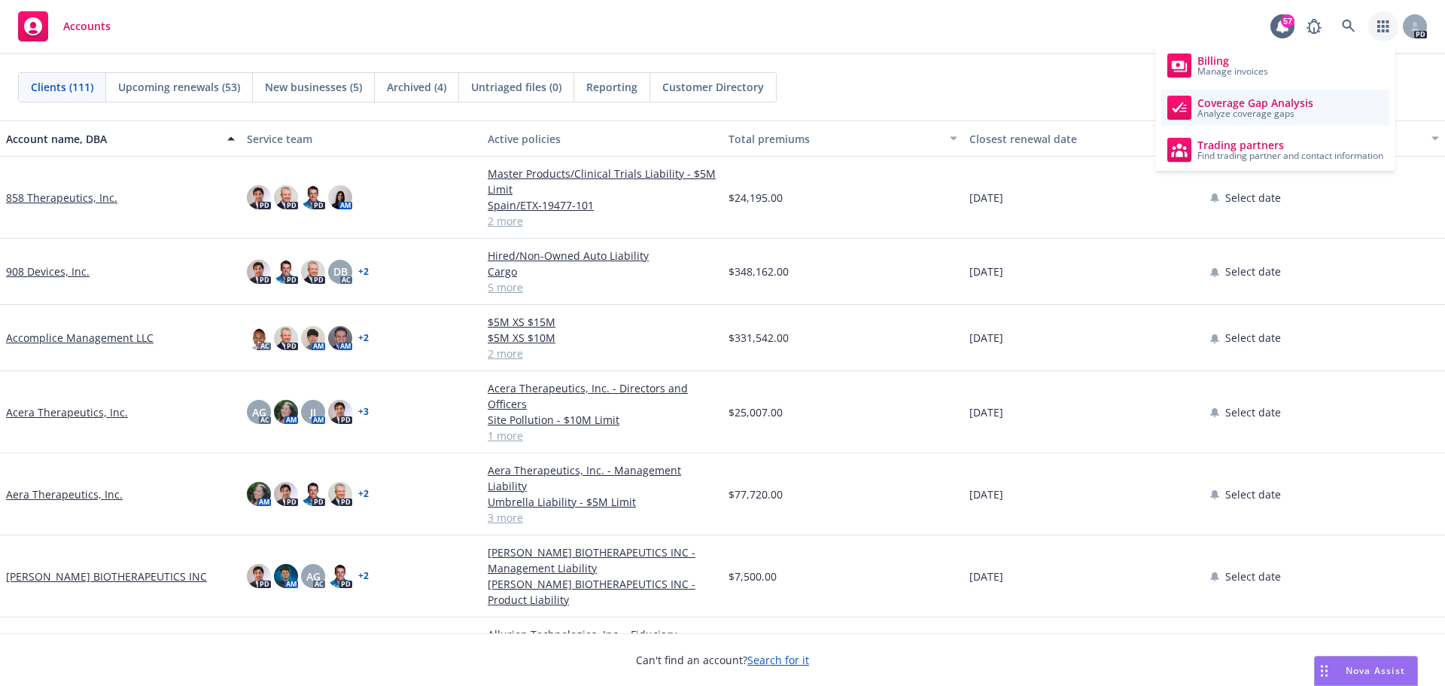
click at [1317, 102] on link "Coverage Gap Analysis Analyze coverage gaps" at bounding box center [1275, 108] width 228 height 36
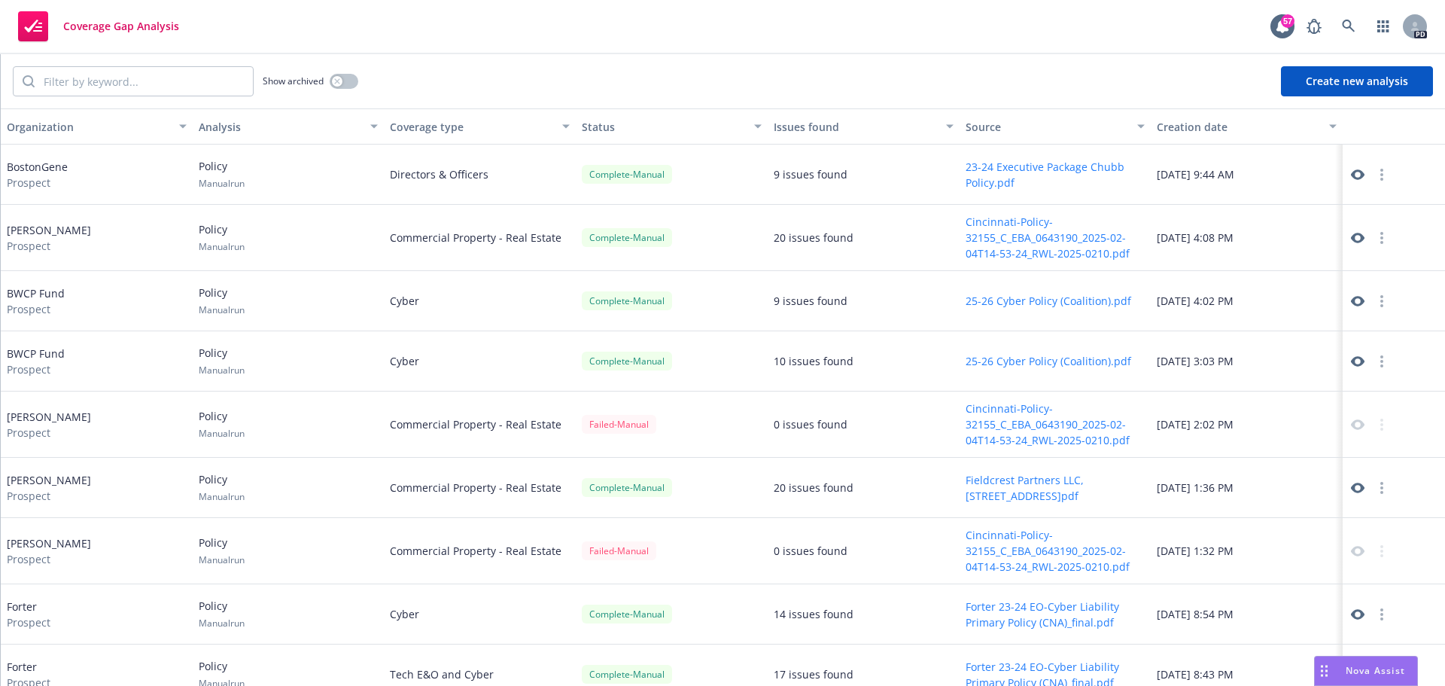
click at [987, 184] on button "23-24 Executive Package Chubb Policy.pdf" at bounding box center [1056, 175] width 180 height 32
click at [1351, 173] on icon at bounding box center [1358, 175] width 14 height 14
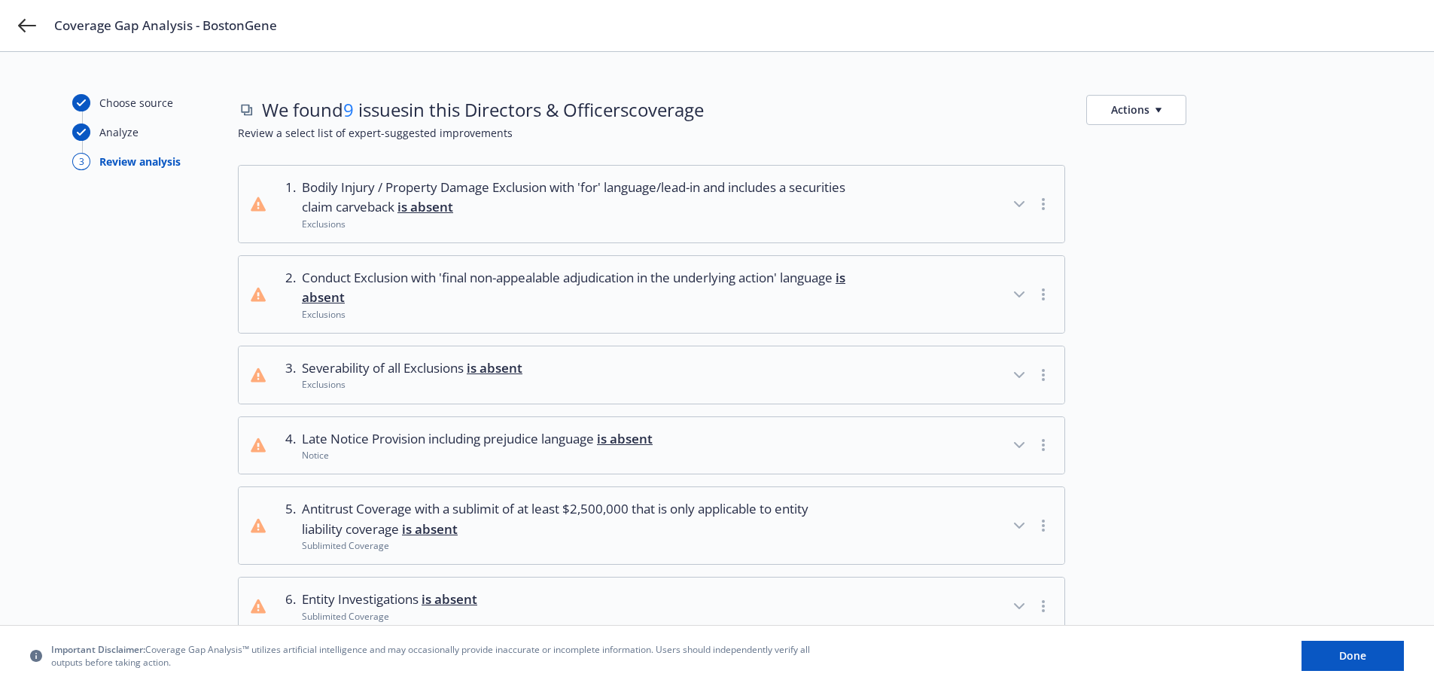
click at [1039, 208] on button "button" at bounding box center [1043, 204] width 18 height 18
click at [1018, 201] on icon "button" at bounding box center [1019, 204] width 18 height 18
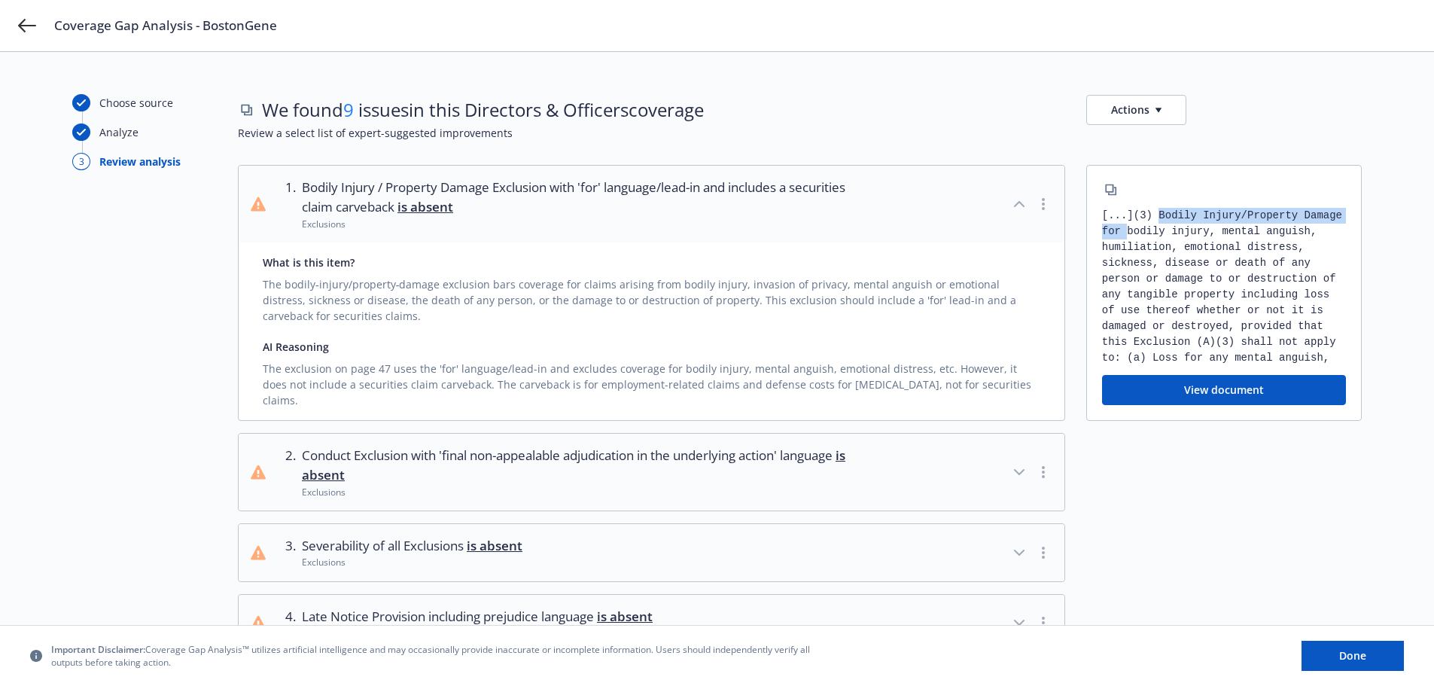
drag, startPoint x: 1163, startPoint y: 215, endPoint x: 1172, endPoint y: 236, distance: 22.9
click at [1171, 235] on div "[...] (3) Bodily Injury/Property Damage for bodily injury, mental anguish, humi…" at bounding box center [1224, 287] width 244 height 158
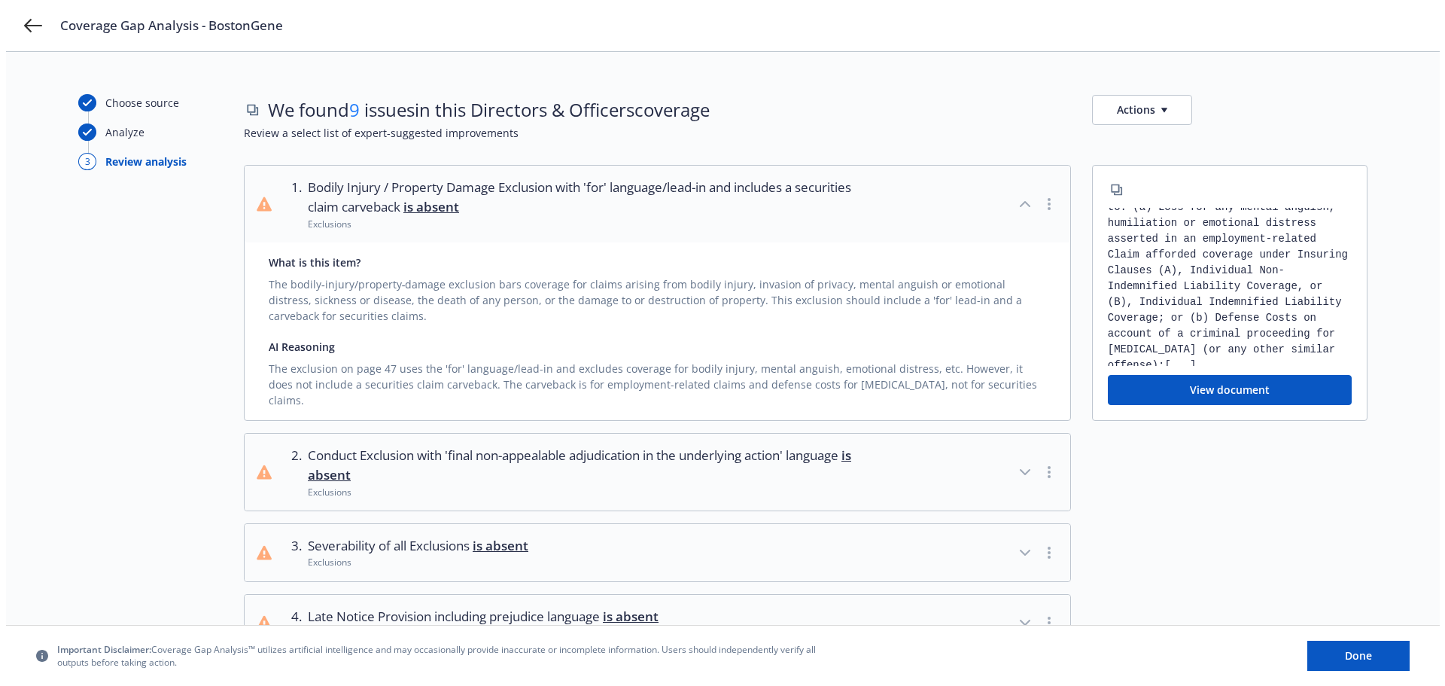
scroll to position [190, 0]
click at [1192, 375] on button "View document" at bounding box center [1224, 390] width 244 height 30
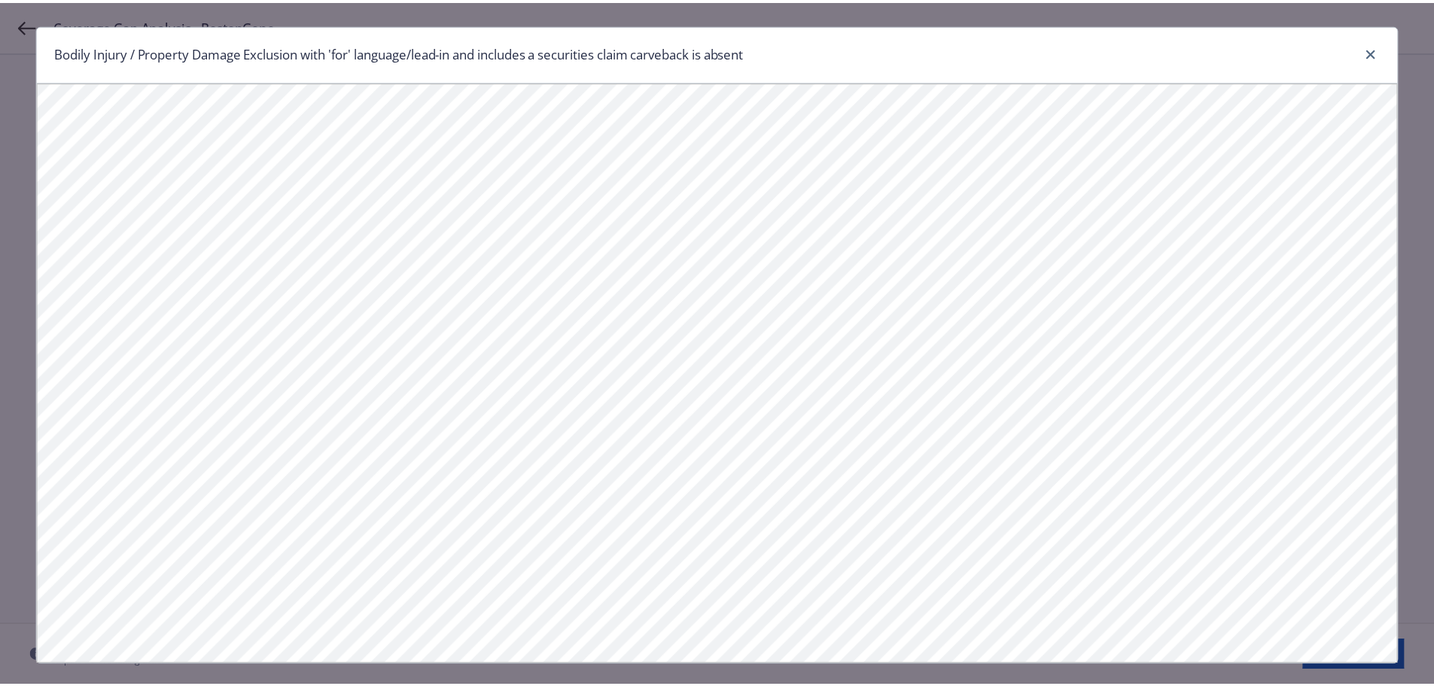
scroll to position [174, 0]
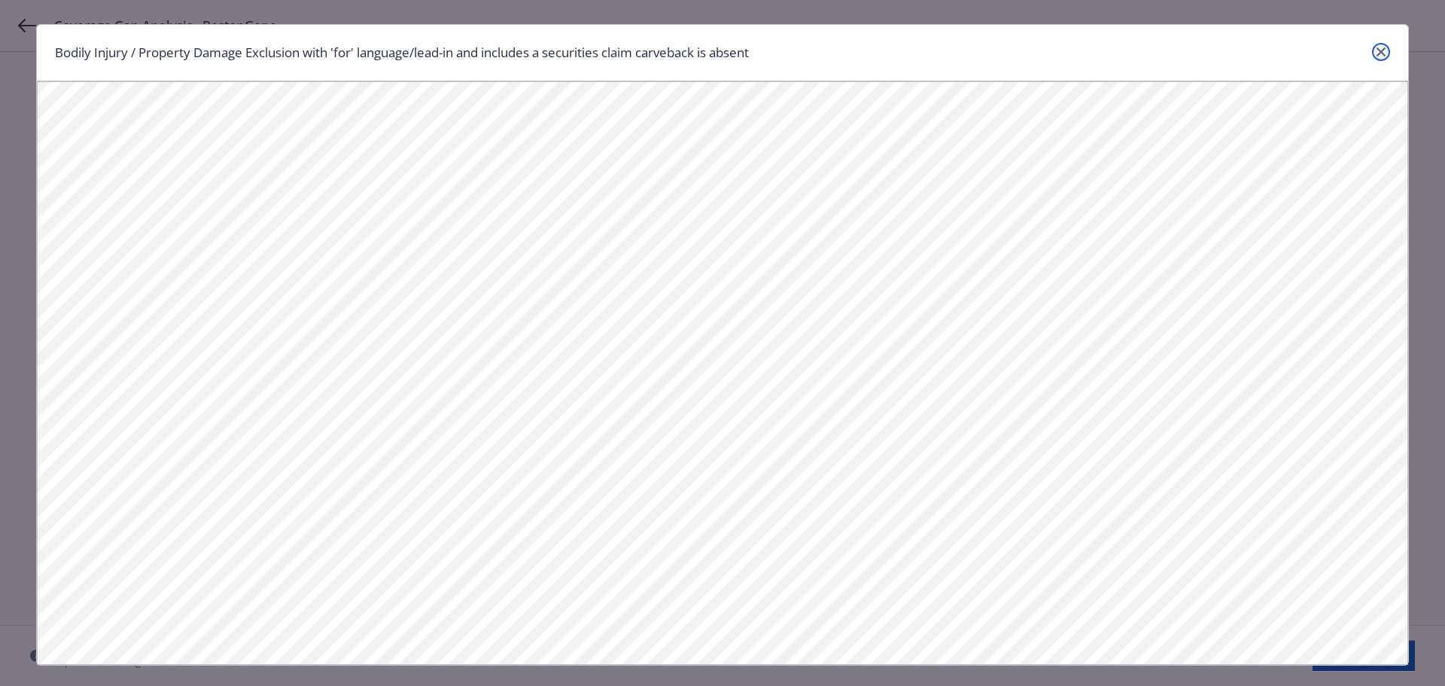
click at [1377, 55] on icon "close" at bounding box center [1381, 51] width 9 height 9
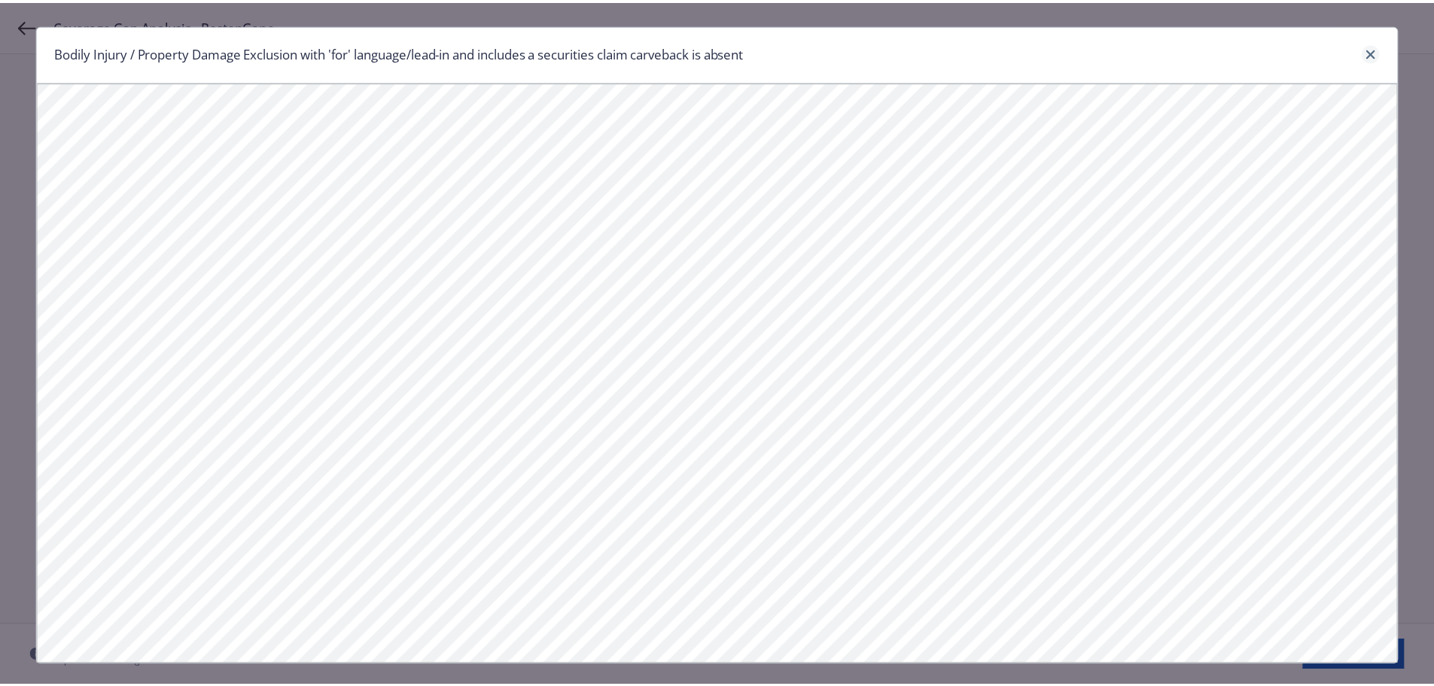
scroll to position [190, 0]
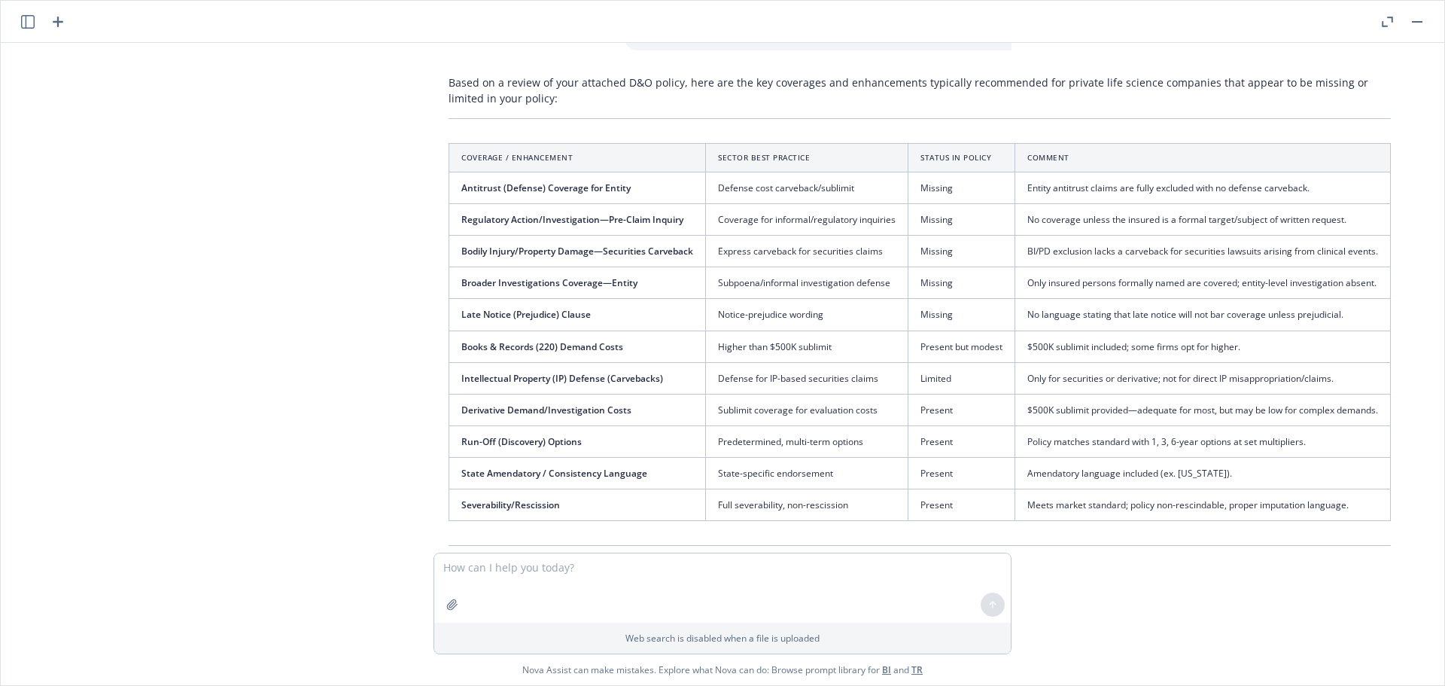
scroll to position [788, 0]
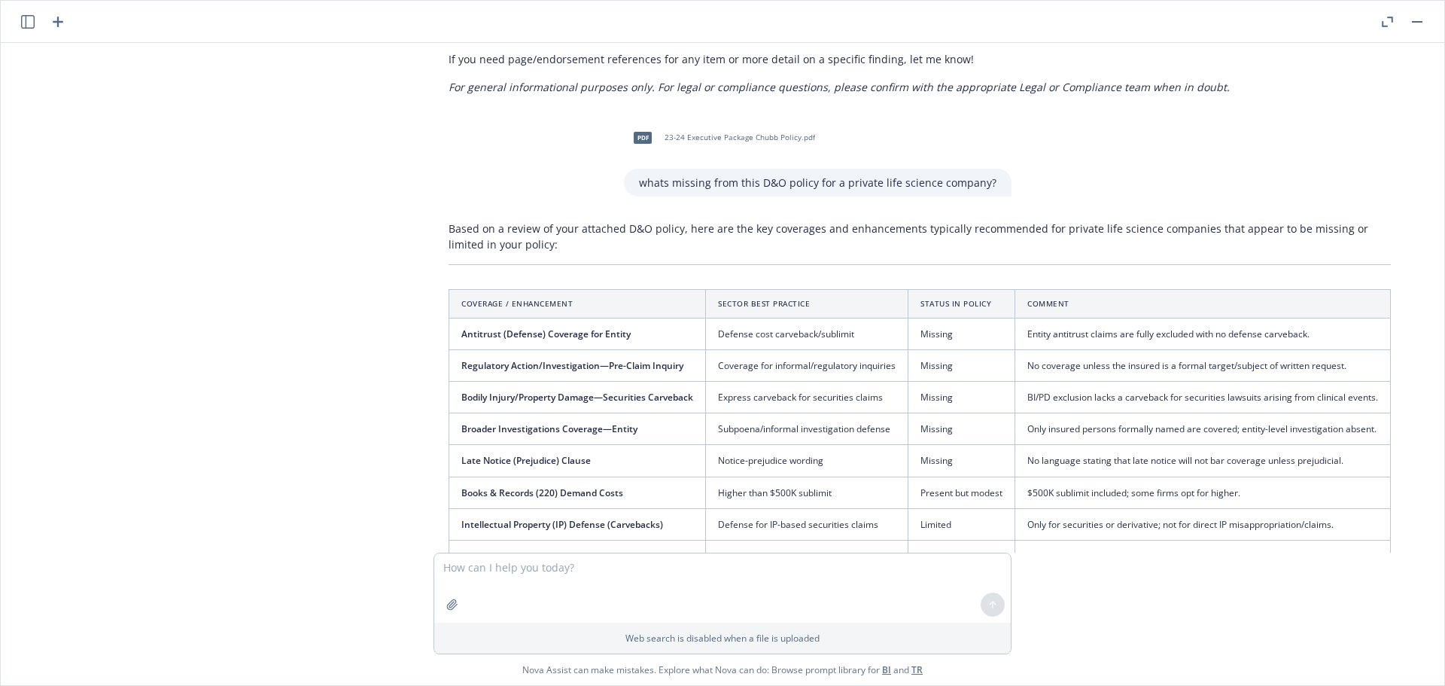
click at [1384, 29] on button "button" at bounding box center [1387, 22] width 18 height 18
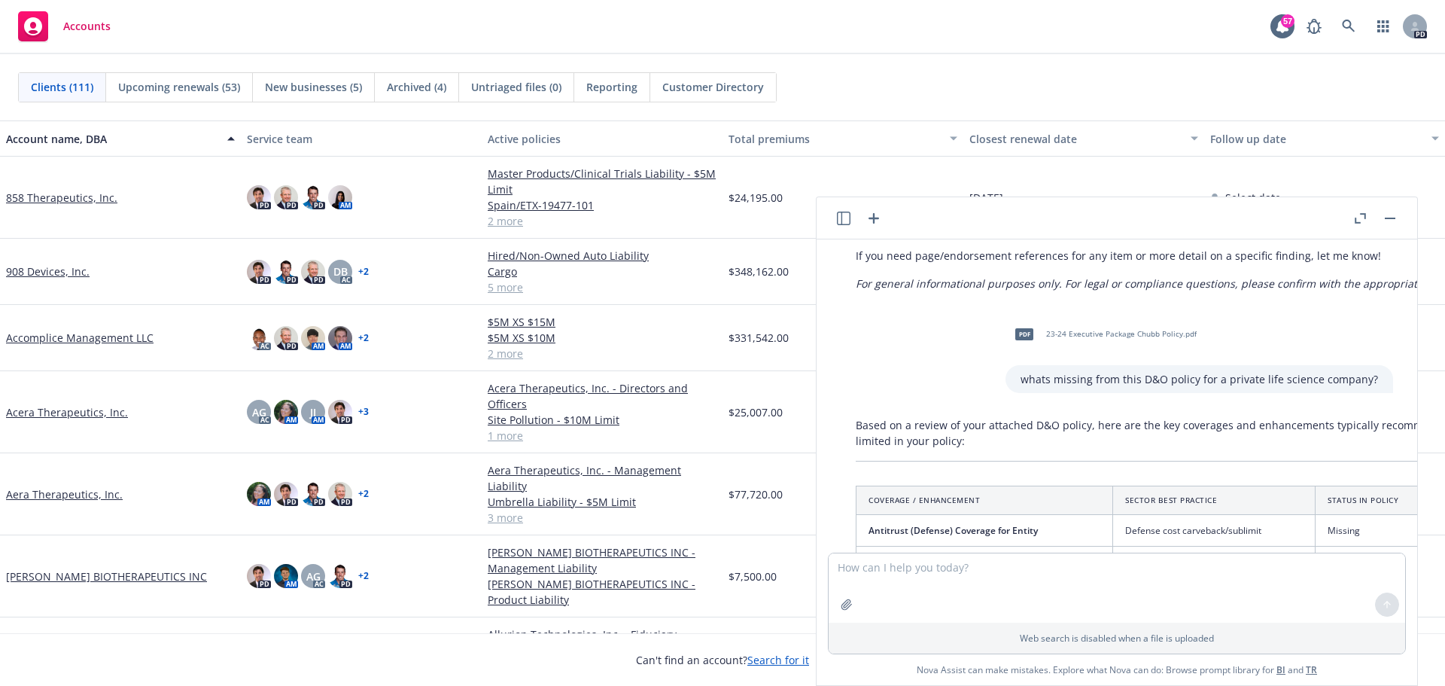
click at [1400, 222] on header at bounding box center [1117, 218] width 601 height 42
click at [1392, 216] on button "button" at bounding box center [1390, 218] width 18 height 18
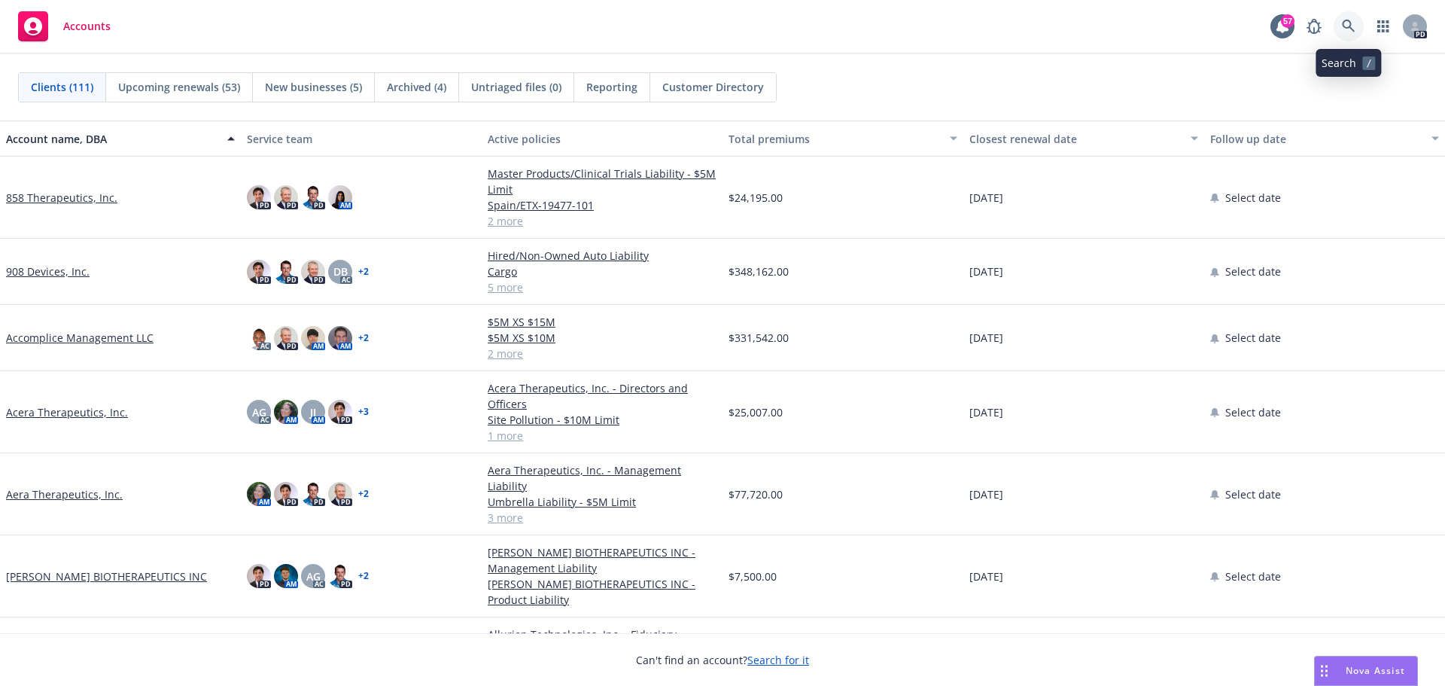
click at [1353, 26] on icon at bounding box center [1349, 27] width 14 height 14
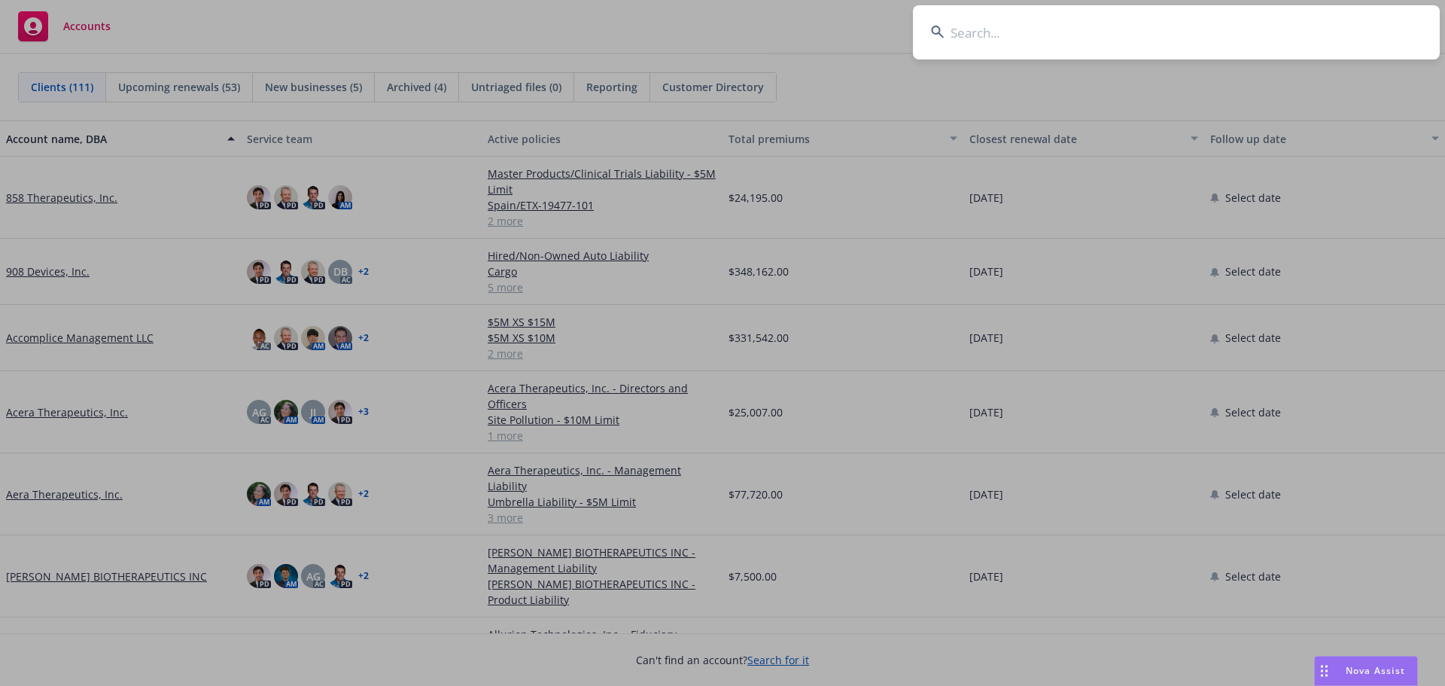
click at [980, 38] on input at bounding box center [1176, 32] width 527 height 54
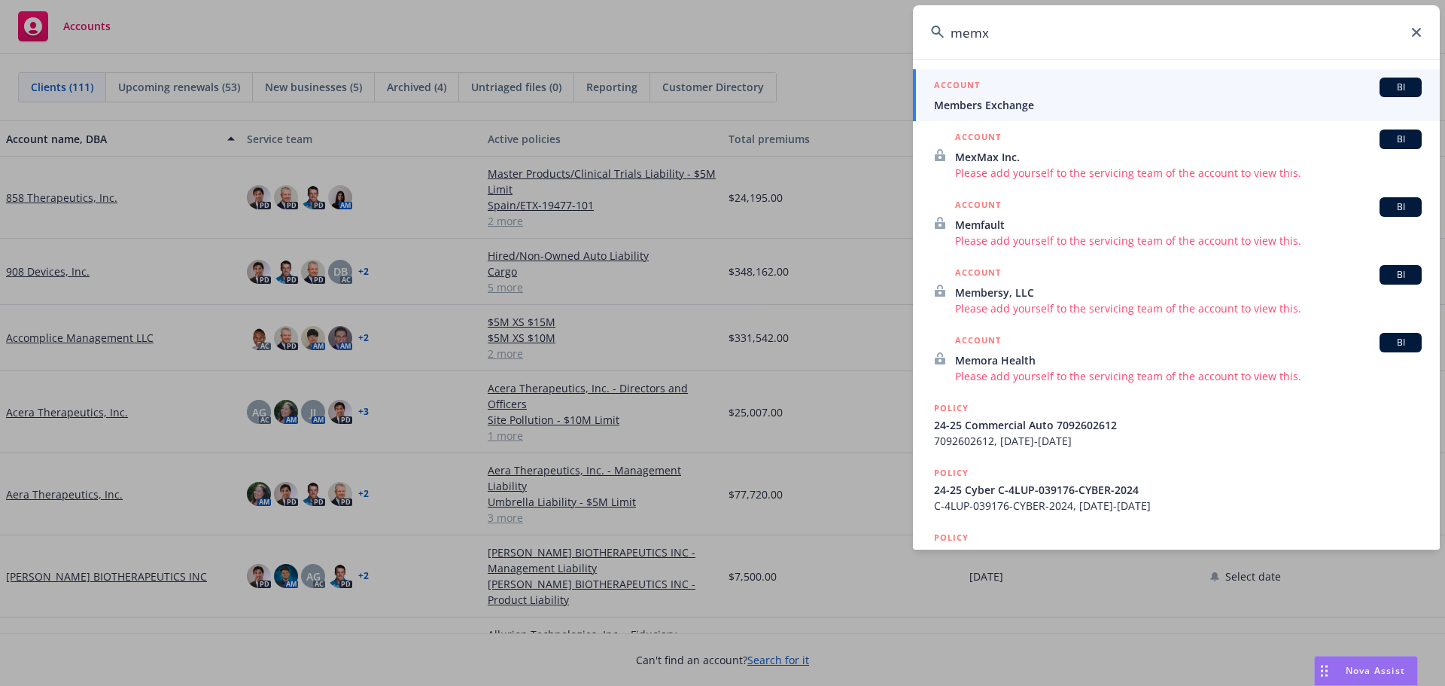
type input "memx"
click at [1006, 108] on span "Members Exchange" at bounding box center [1178, 105] width 488 height 16
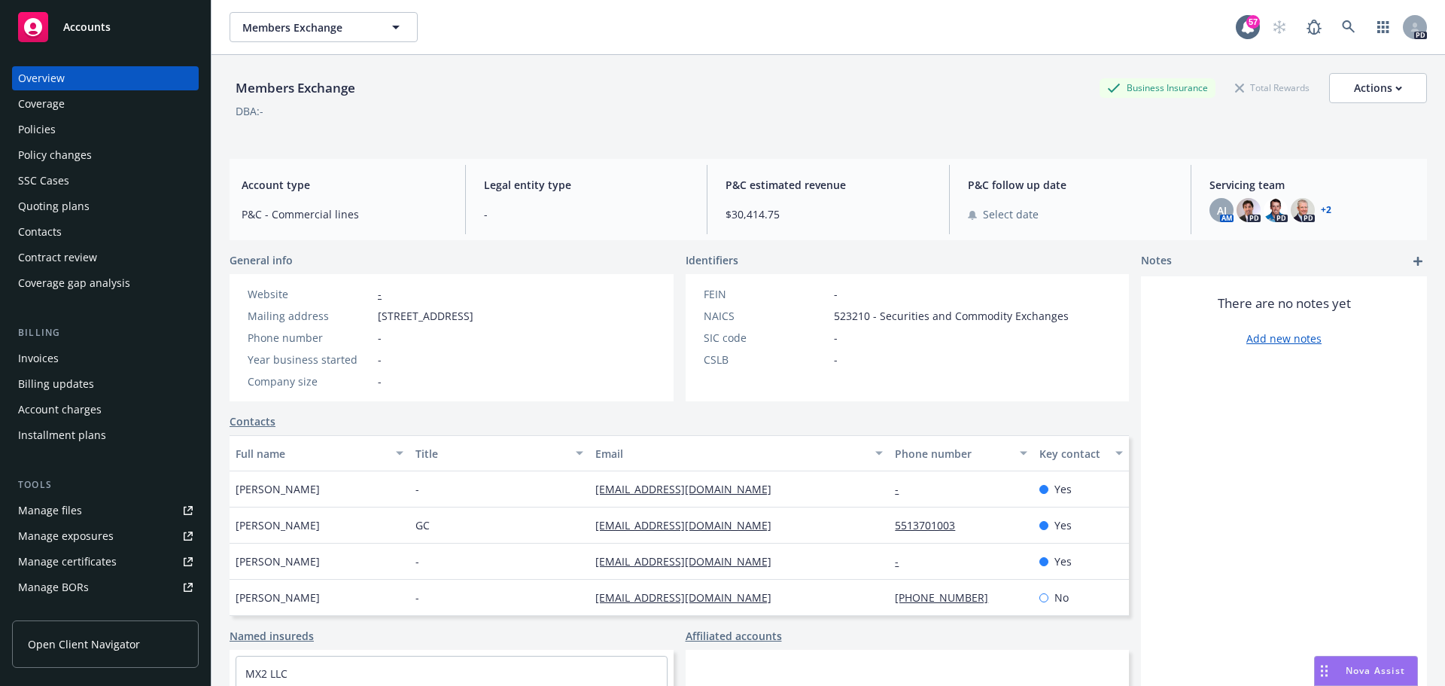
click at [72, 385] on div "Billing updates" at bounding box center [56, 384] width 76 height 24
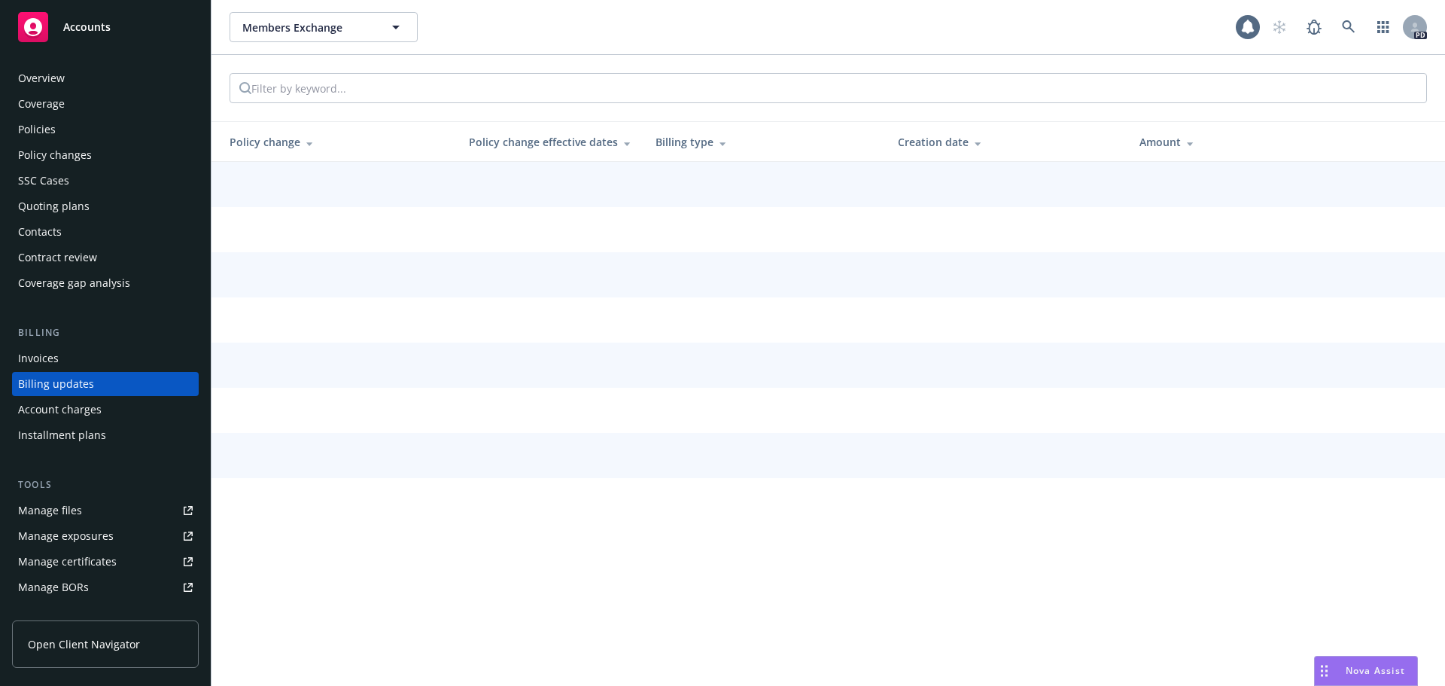
scroll to position [17, 0]
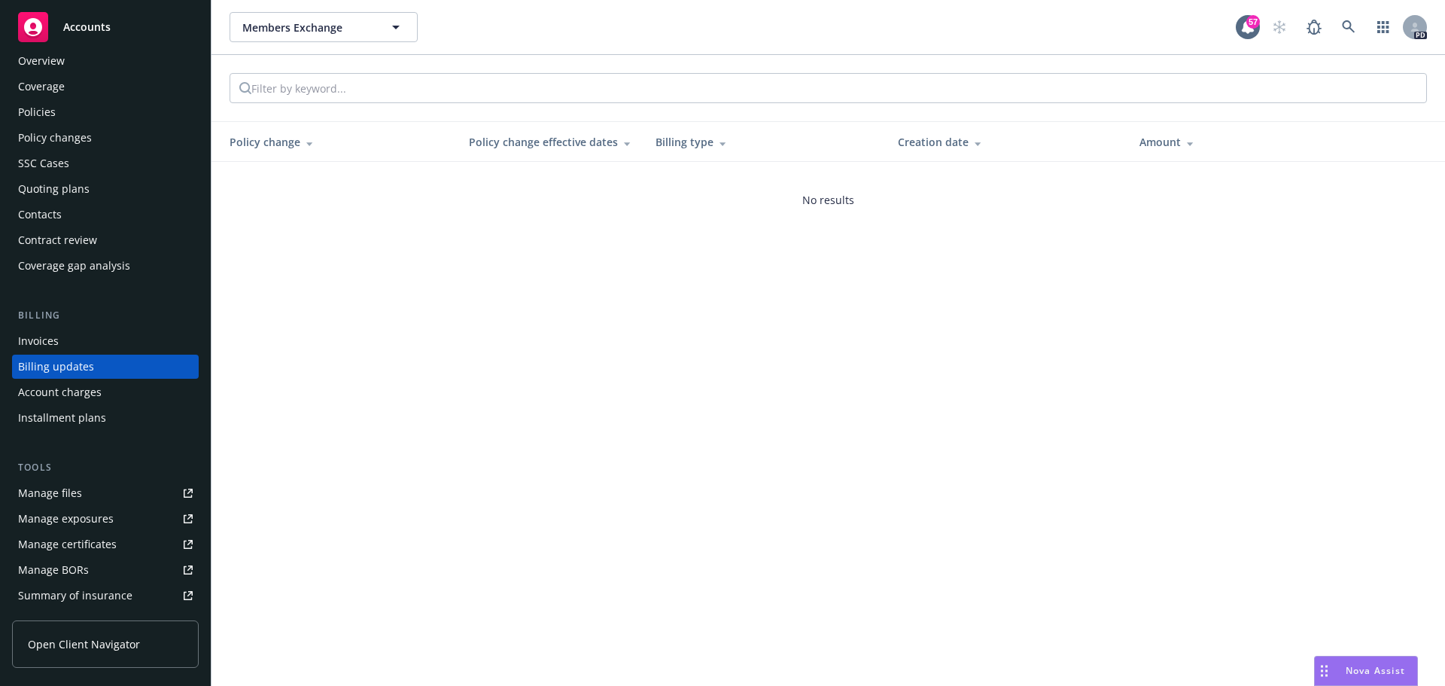
click at [76, 342] on div "Invoices" at bounding box center [105, 341] width 175 height 24
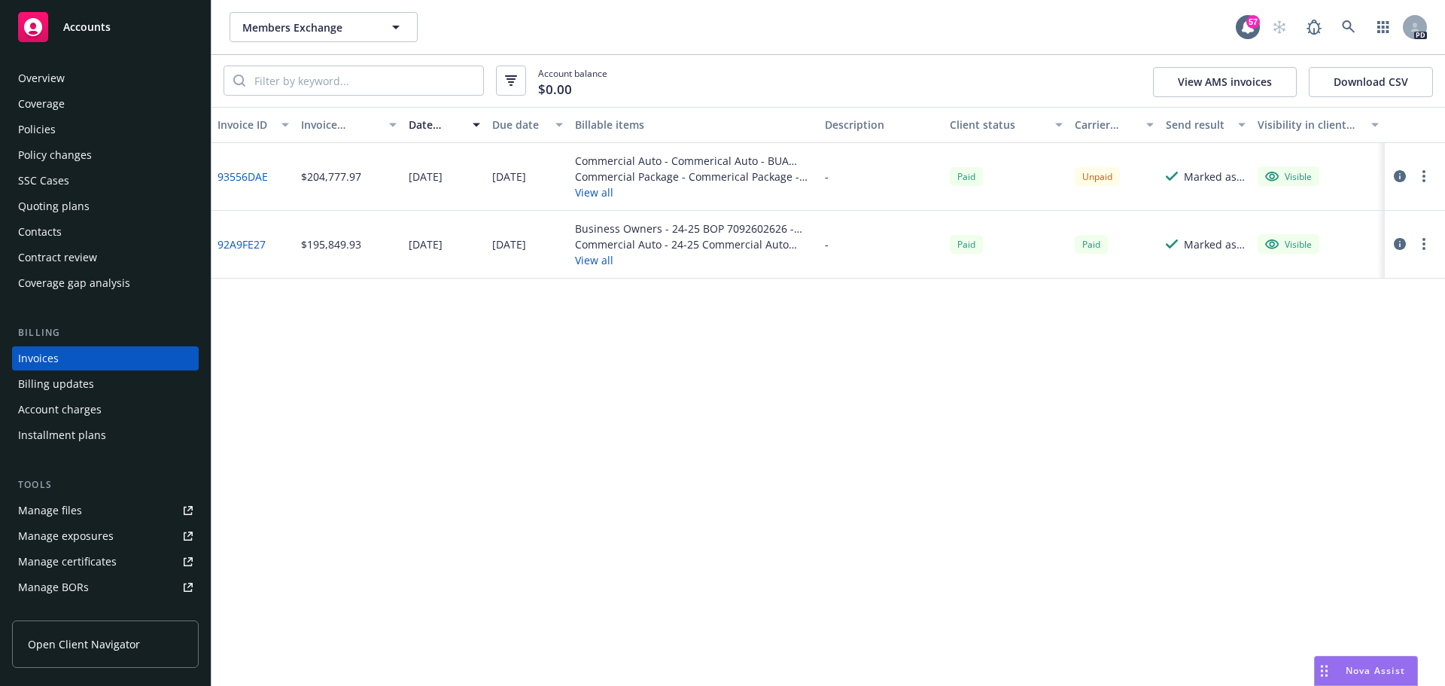
click at [599, 190] on button "View all" at bounding box center [694, 192] width 238 height 16
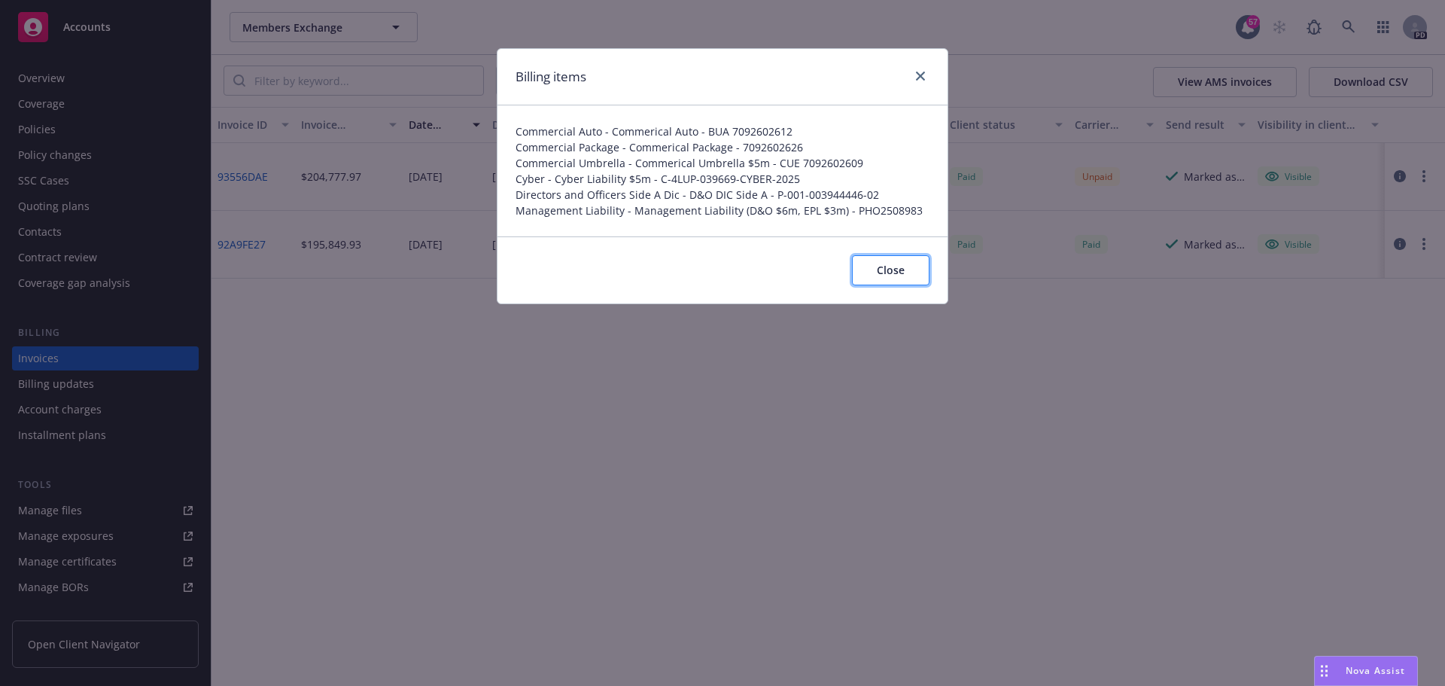
click at [917, 277] on button "Close" at bounding box center [891, 270] width 78 height 30
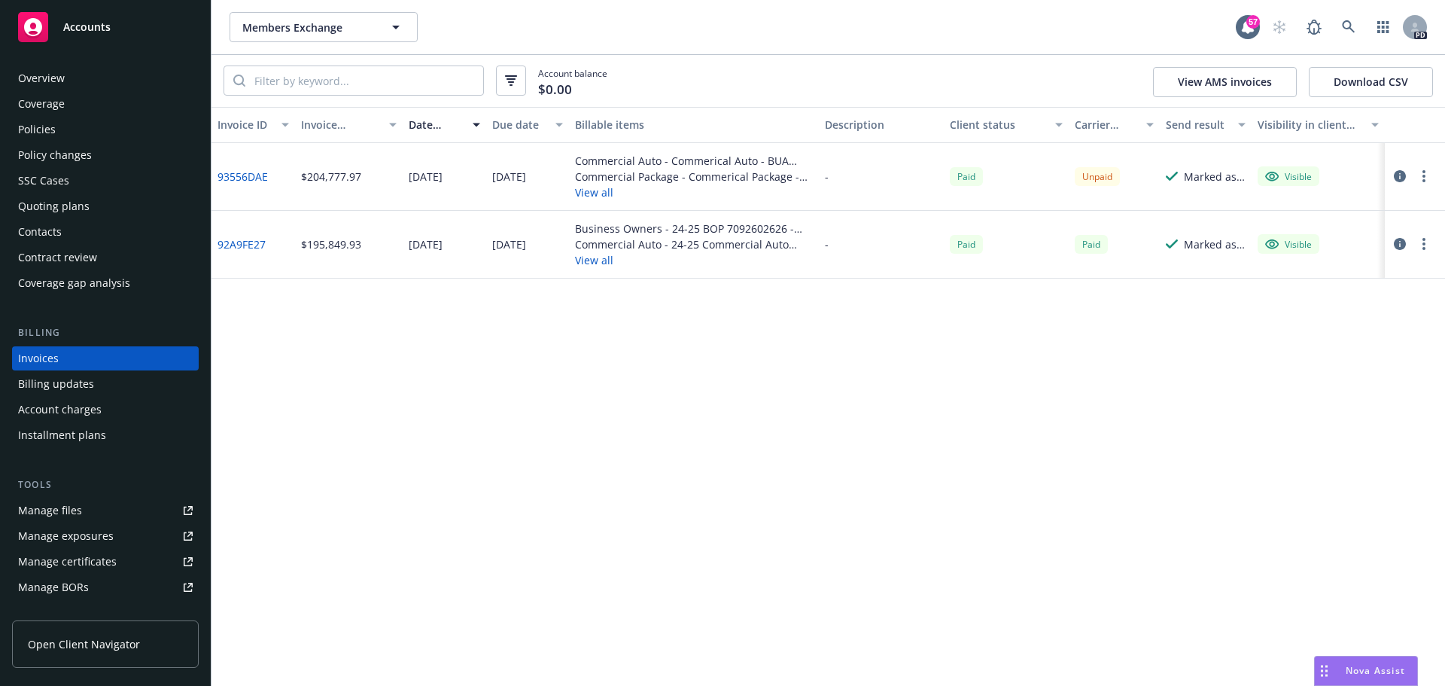
click at [62, 78] on div "Overview" at bounding box center [41, 78] width 47 height 24
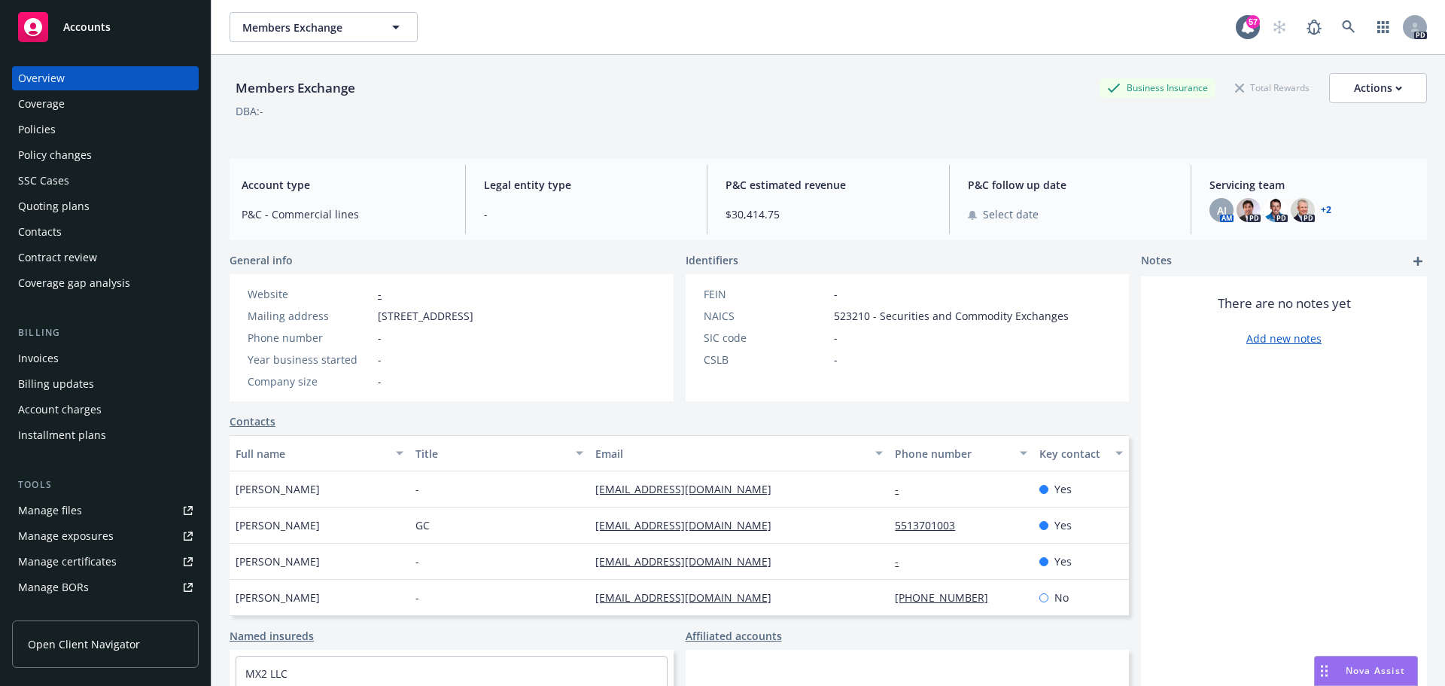
click at [84, 26] on span "Accounts" at bounding box center [86, 27] width 47 height 12
